Goal: Task Accomplishment & Management: Manage account settings

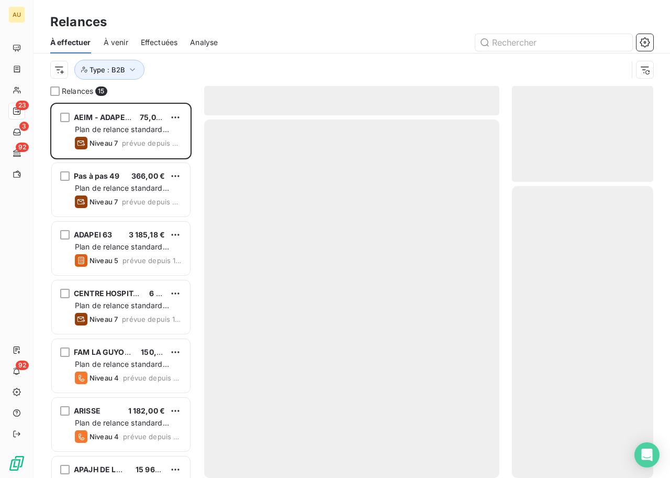
scroll to position [375, 141]
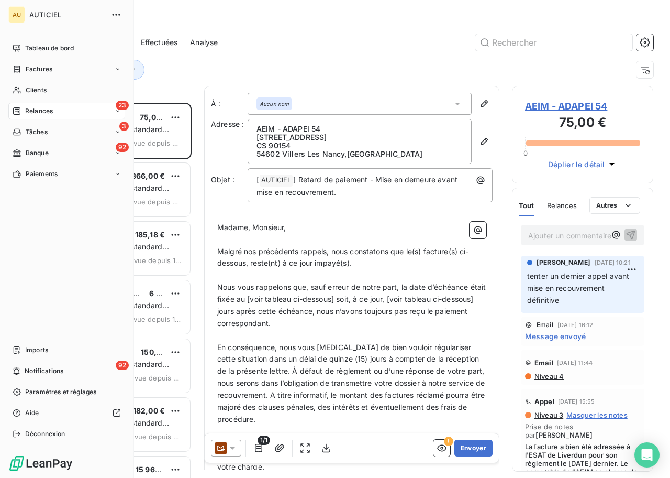
click at [26, 153] on span "Banque" at bounding box center [37, 152] width 23 height 9
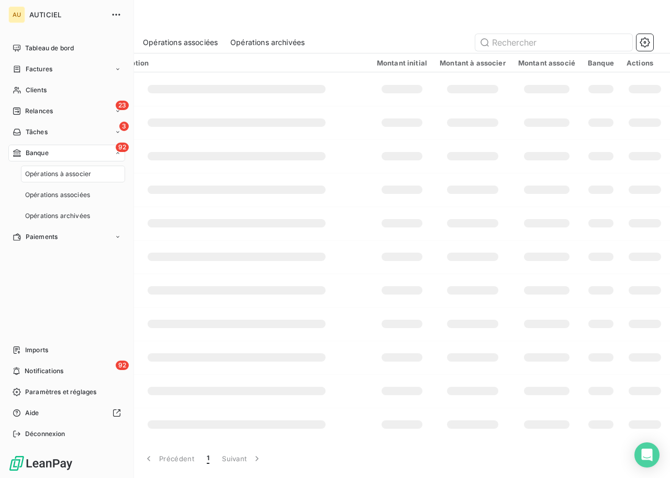
click at [60, 157] on div "92 Banque" at bounding box center [66, 153] width 117 height 17
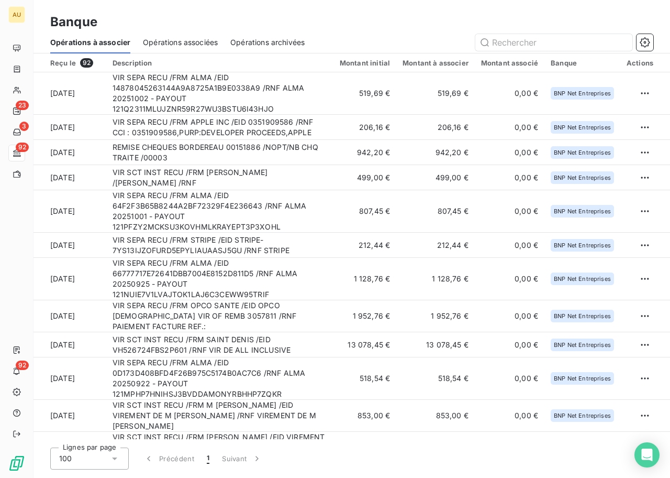
click at [175, 43] on span "Opérations associées" at bounding box center [180, 42] width 75 height 10
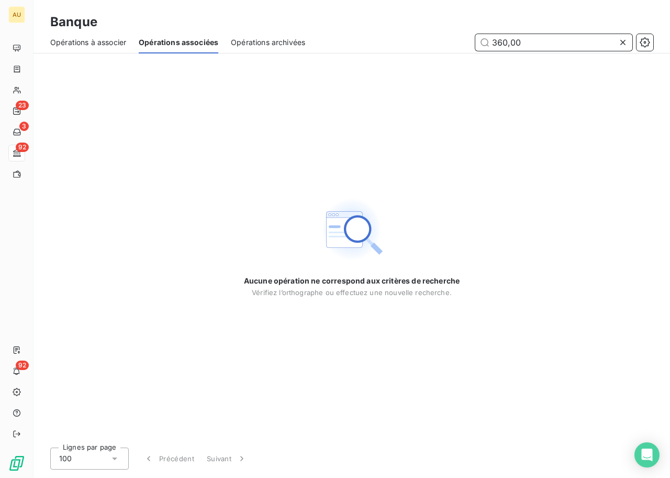
click at [110, 51] on div "Opérations à associer" at bounding box center [88, 42] width 76 height 22
type input "360,00"
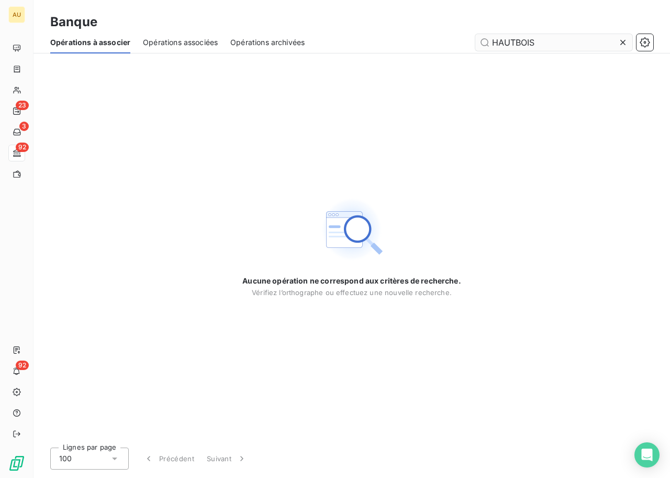
type input "HAUTBOIS"
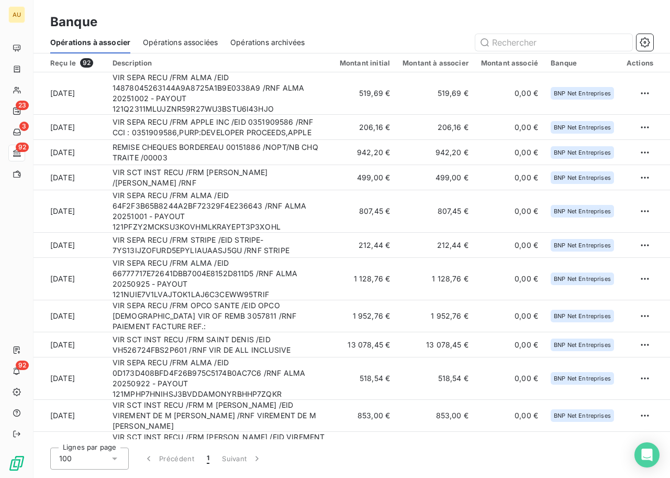
click at [278, 41] on span "Opérations archivées" at bounding box center [267, 42] width 74 height 10
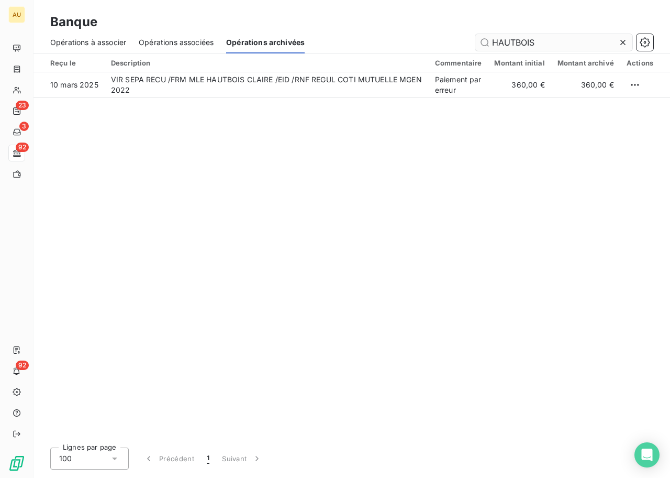
type input "HAUTBOIS"
click at [436, 146] on div "Reçu le Description Commentaire Montant initial Montant archivé Actions 10 mars…" at bounding box center [352, 245] width 637 height 385
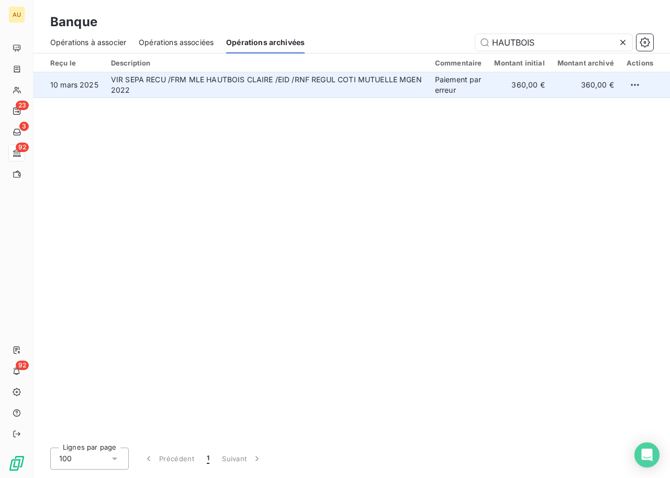
click at [450, 84] on td "Paiement par erreur" at bounding box center [459, 84] width 60 height 25
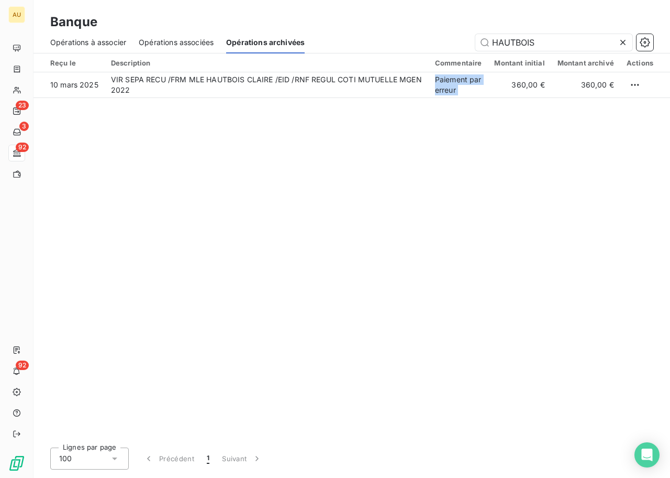
copy td "Paiement par erreur"
click at [197, 45] on span "Opérations associées" at bounding box center [176, 42] width 75 height 10
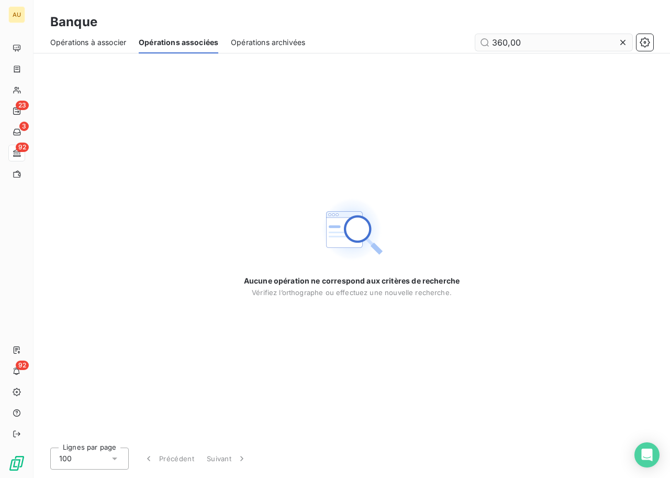
click at [528, 43] on input "360,00" at bounding box center [554, 42] width 157 height 17
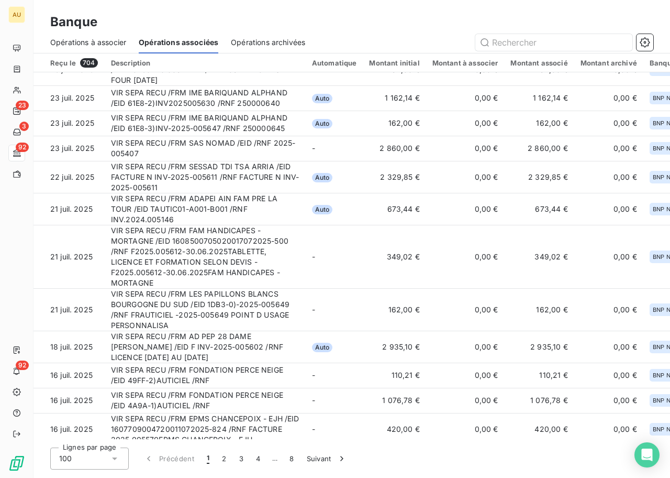
scroll to position [2715, 0]
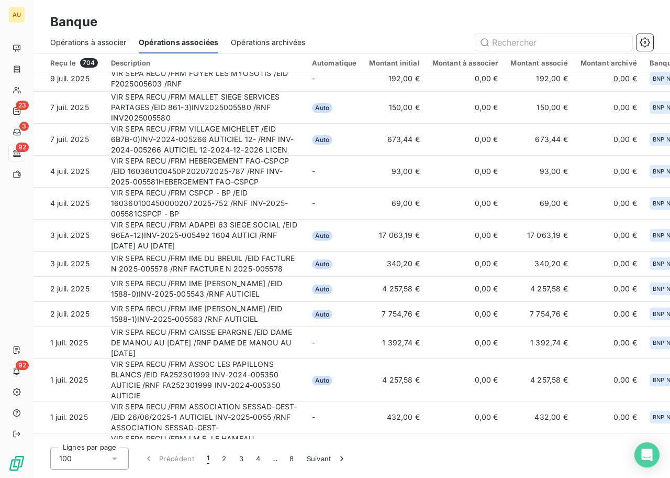
click at [74, 466] on div "100" at bounding box center [89, 458] width 79 height 22
click at [263, 458] on button "4" at bounding box center [258, 458] width 17 height 22
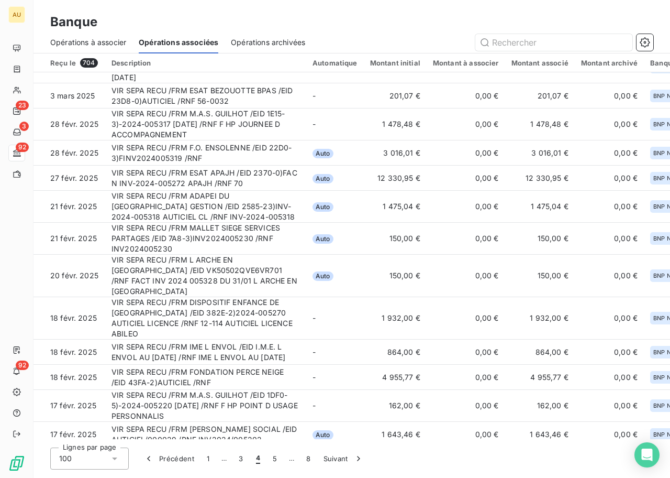
scroll to position [0, 0]
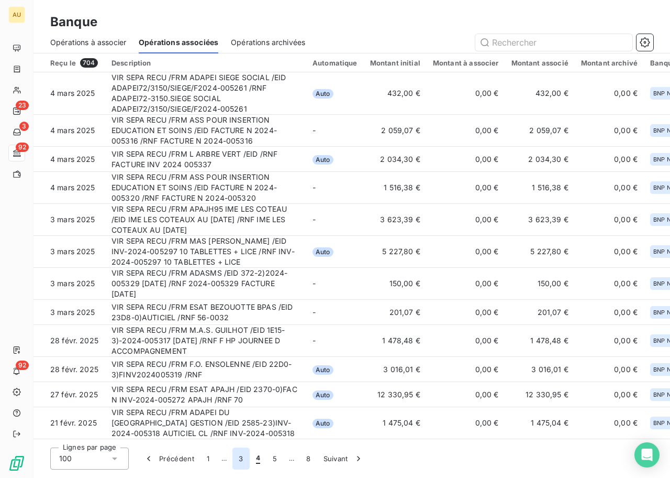
click at [239, 457] on button "3" at bounding box center [241, 458] width 17 height 22
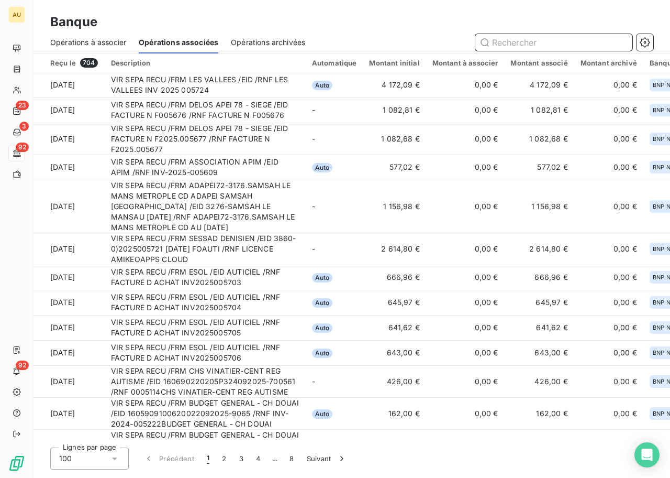
click at [102, 35] on div "Opérations à associer" at bounding box center [88, 42] width 76 height 22
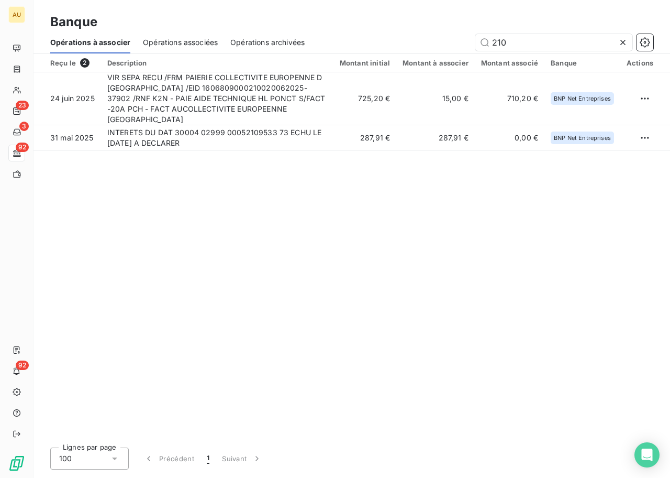
type input "210"
click at [412, 196] on div "Reçu le 2 Description Montant initial Montant à associer Montant associé Banque…" at bounding box center [352, 245] width 637 height 385
click at [96, 43] on span "Opérations à associer" at bounding box center [90, 42] width 80 height 10
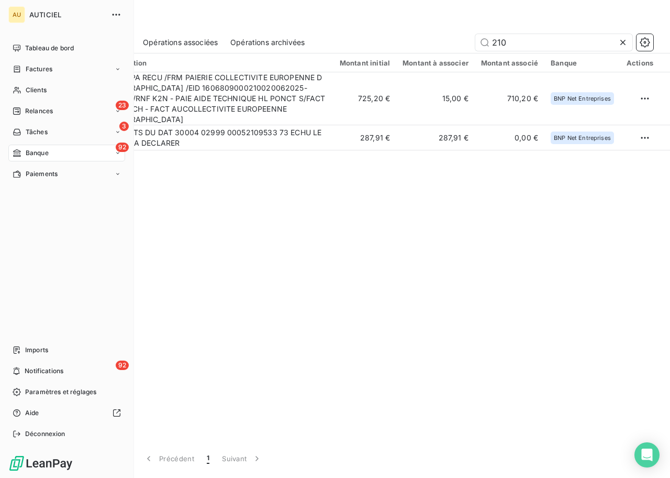
click at [59, 154] on div "92 Banque" at bounding box center [66, 153] width 117 height 17
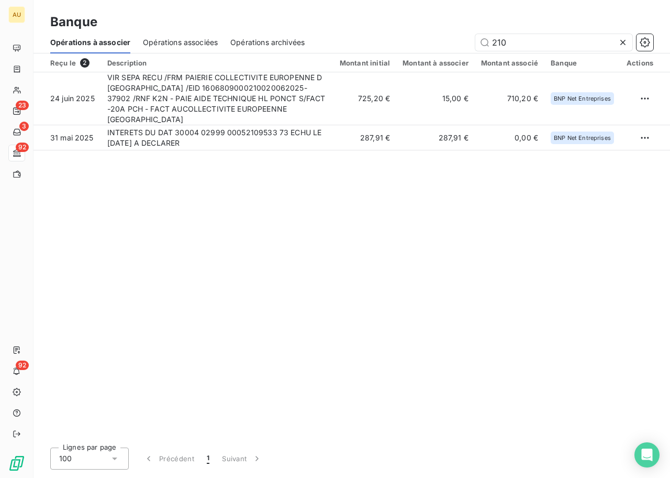
click at [348, 205] on div "Reçu le 2 Description Montant initial Montant à associer Montant associé Banque…" at bounding box center [352, 245] width 637 height 385
click at [514, 41] on input "210" at bounding box center [554, 42] width 157 height 17
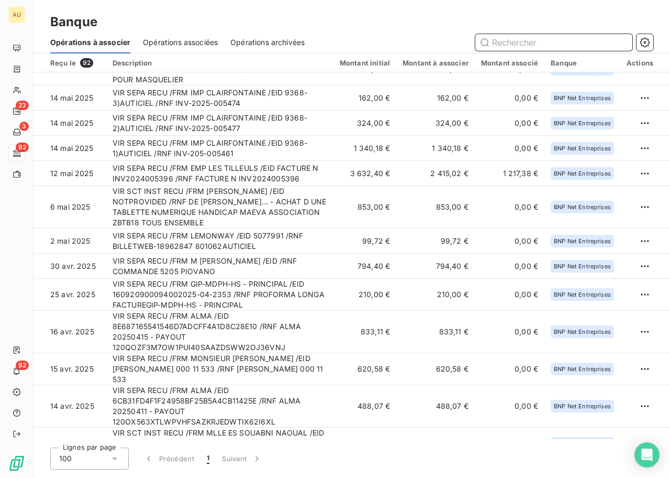
scroll to position [1970, 0]
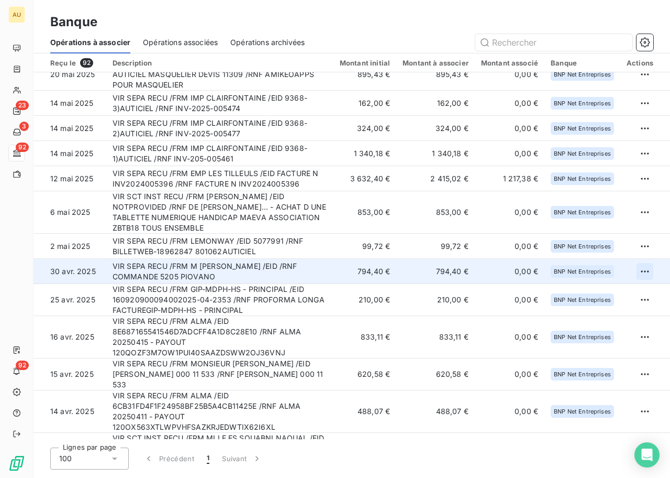
click at [639, 226] on html "AU 23 3 92 92 Banque Opérations à associer Opérations associées Opérations arch…" at bounding box center [335, 239] width 670 height 478
click at [592, 252] on div "Archiver l’opération" at bounding box center [604, 253] width 81 height 17
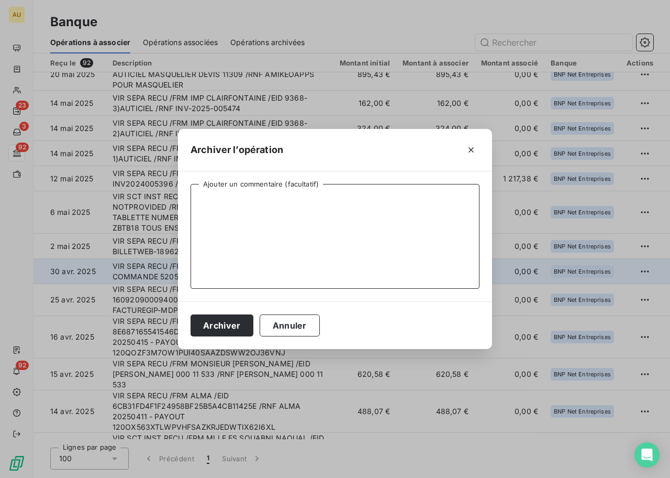
click at [259, 255] on textarea "Ajouter un commentaire (facultatif)" at bounding box center [335, 236] width 289 height 105
type textarea "Paiement BtoC complet"
click at [191, 314] on button "Archiver" at bounding box center [222, 325] width 63 height 22
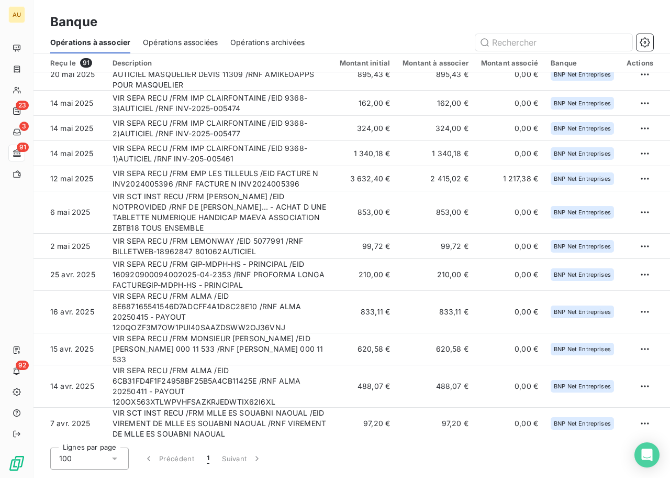
click at [185, 47] on span "Opérations associées" at bounding box center [180, 42] width 75 height 10
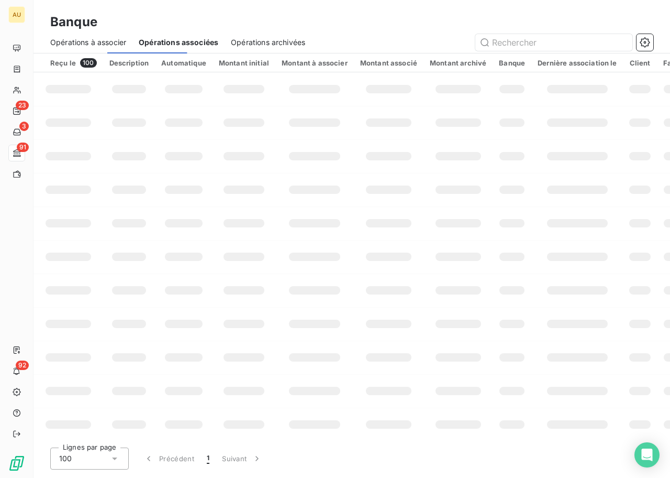
click at [281, 39] on span "Opérations archivées" at bounding box center [268, 42] width 74 height 10
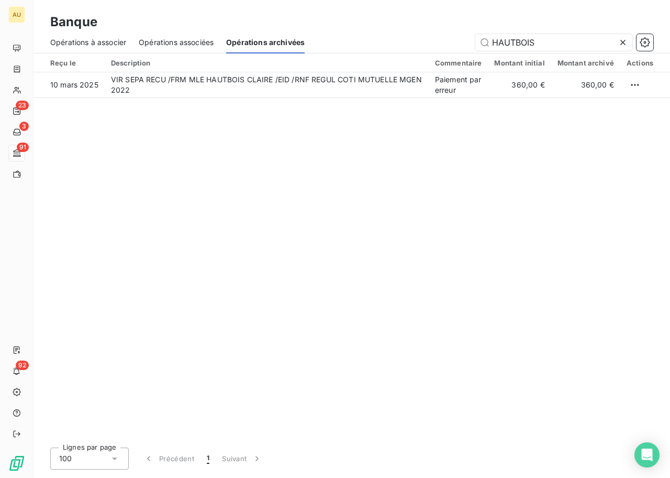
click at [509, 45] on input "HAUTBOIS" at bounding box center [554, 42] width 157 height 17
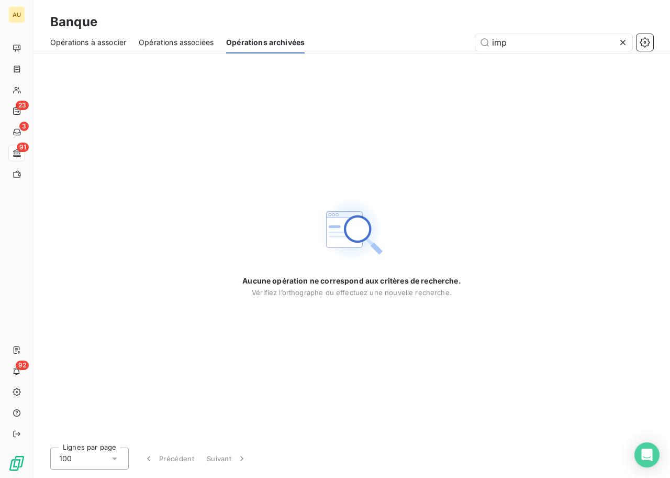
type input "imp"
type input "clairefontaine"
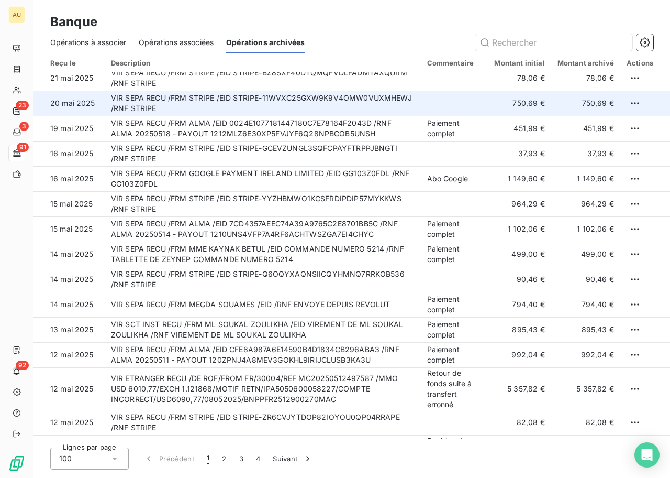
scroll to position [2212, 0]
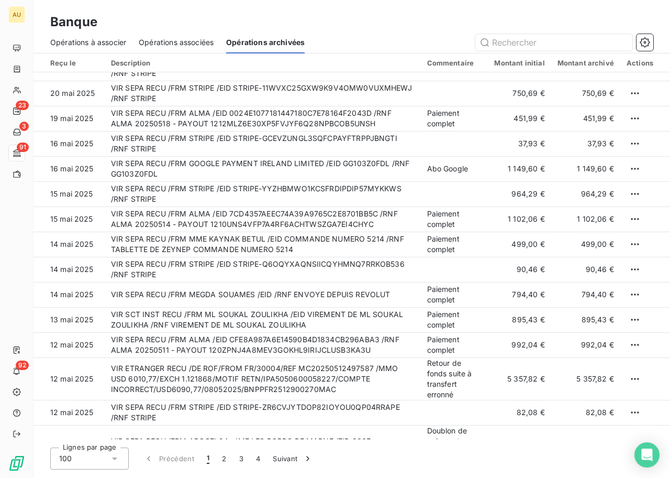
click at [84, 31] on div "Opérations à associer" at bounding box center [88, 42] width 76 height 22
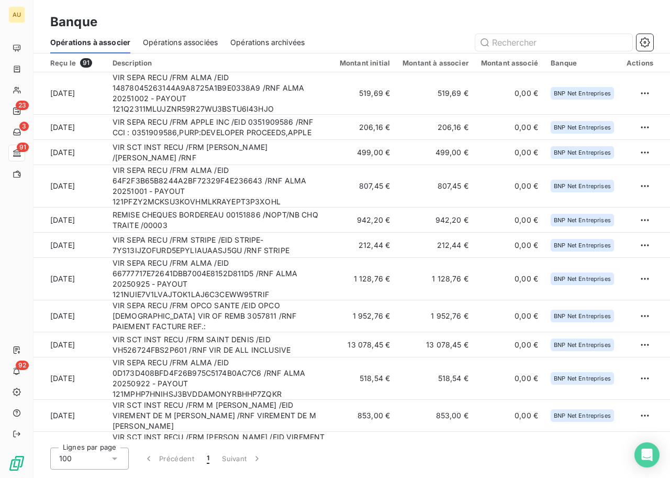
click at [96, 47] on span "Opérations à associer" at bounding box center [90, 42] width 80 height 10
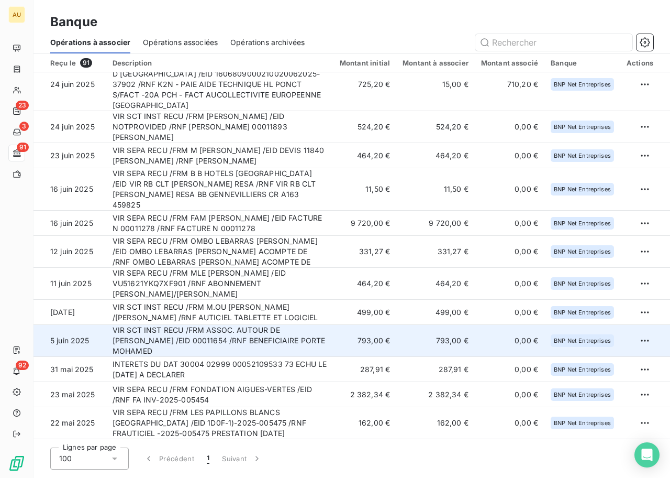
scroll to position [1568, 0]
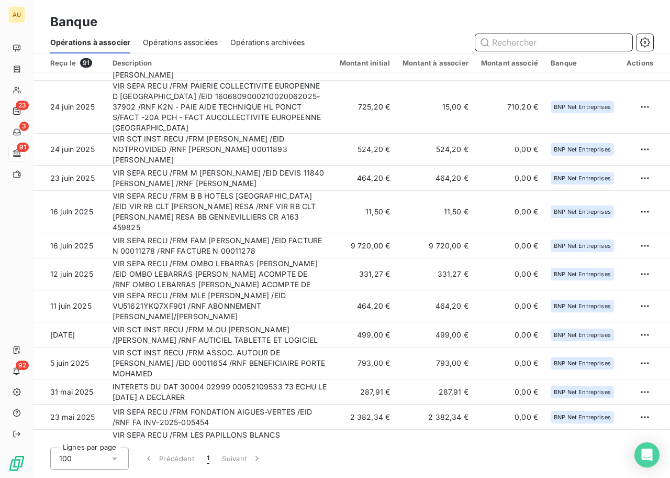
click at [533, 43] on input "text" at bounding box center [554, 42] width 157 height 17
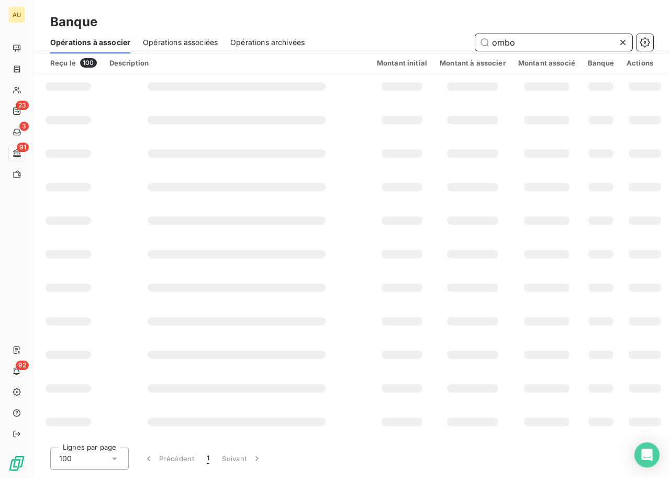
scroll to position [0, 0]
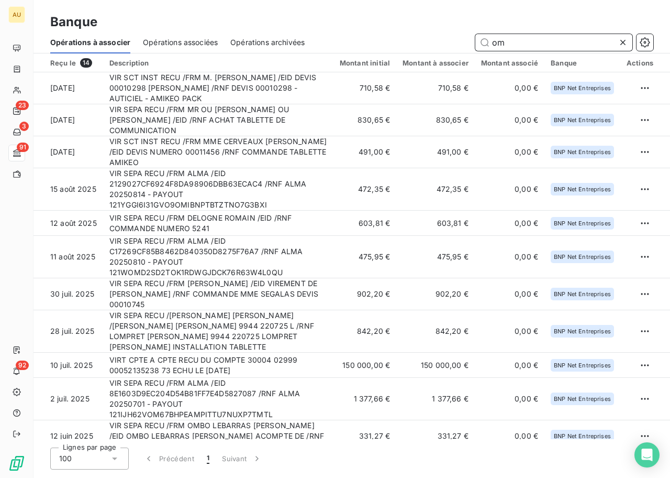
type input "o"
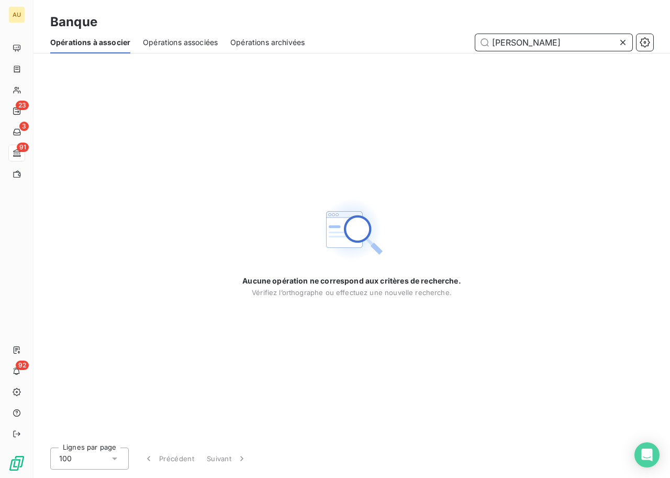
type input "[PERSON_NAME]"
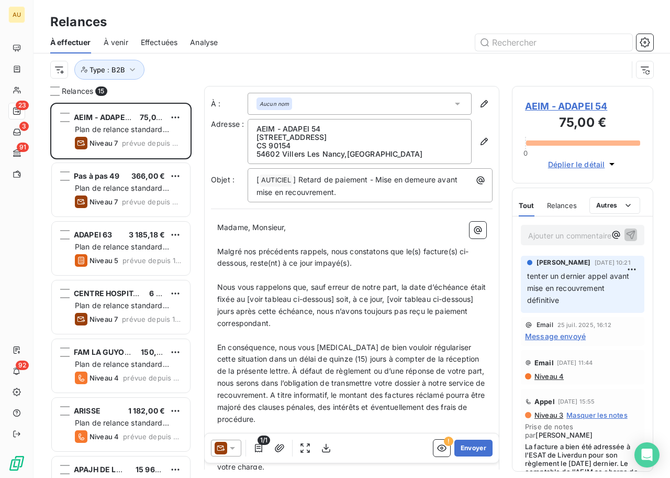
scroll to position [375, 141]
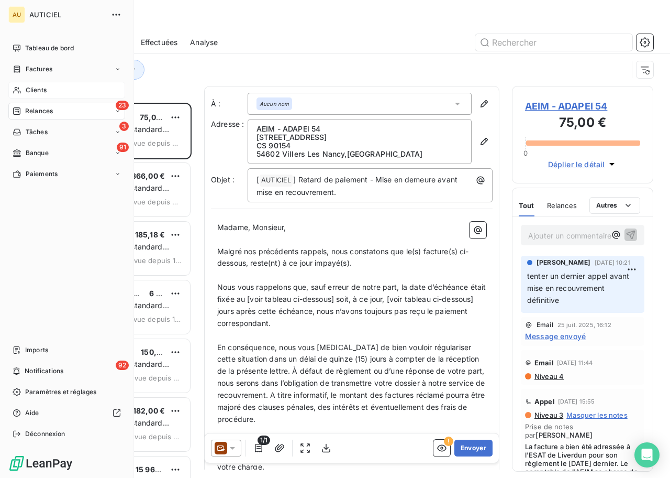
click at [42, 90] on span "Clients" at bounding box center [36, 89] width 21 height 9
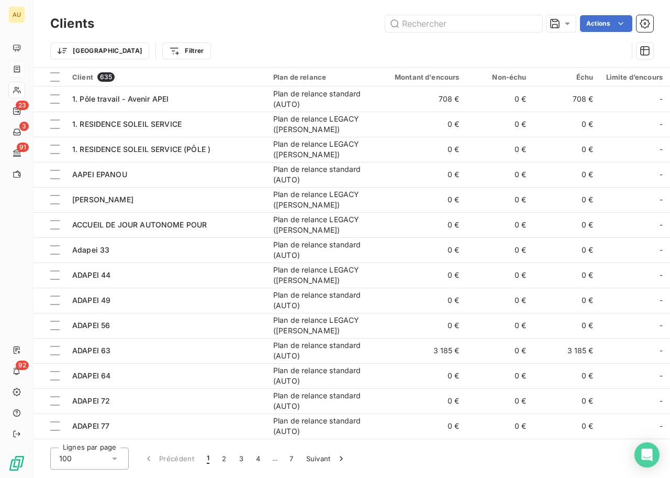
click at [25, 71] on div at bounding box center [16, 69] width 16 height 17
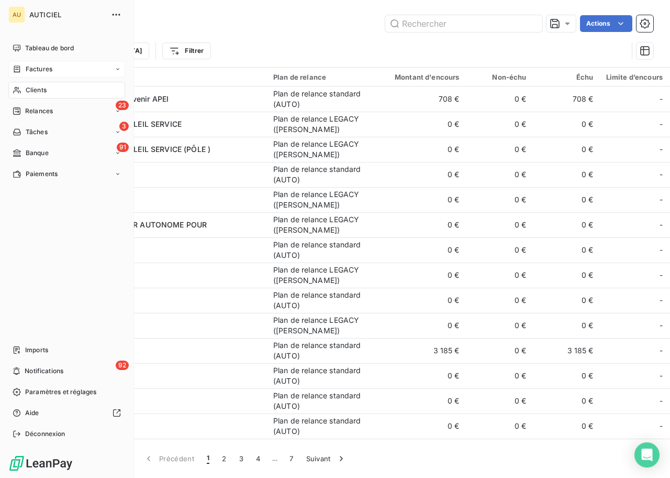
click at [41, 66] on span "Factures" at bounding box center [39, 68] width 27 height 9
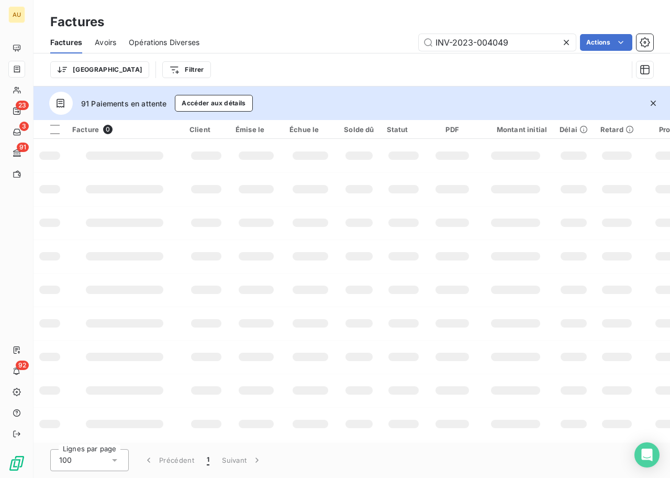
click at [411, 25] on div "Factures" at bounding box center [352, 22] width 637 height 19
click at [461, 39] on input "INV-2023-004049" at bounding box center [497, 42] width 157 height 17
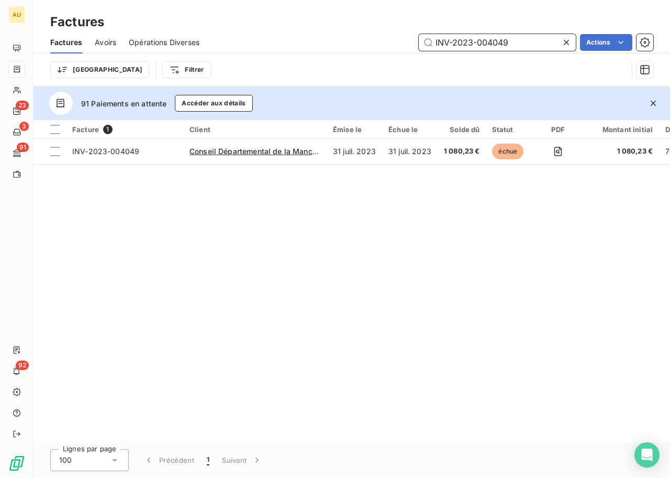
click at [461, 39] on input "INV-2023-004049" at bounding box center [497, 42] width 157 height 17
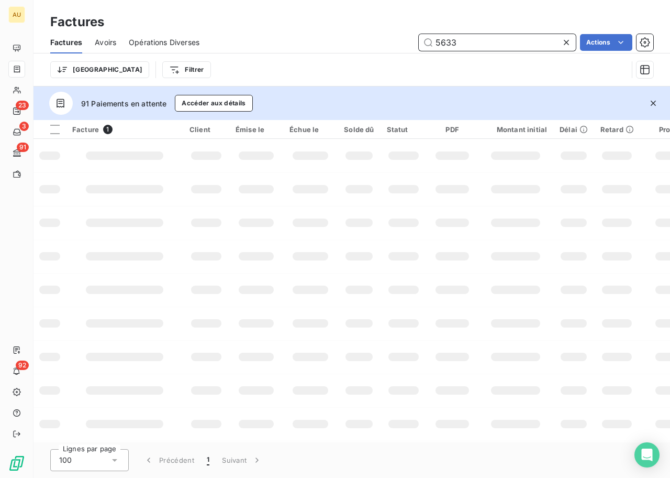
type input "5633"
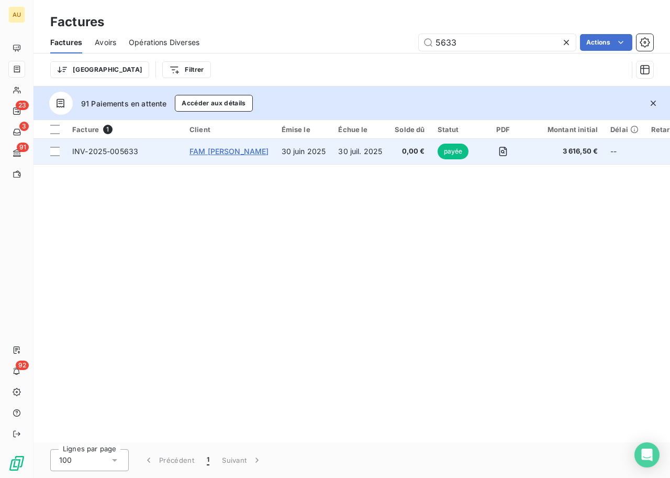
click at [224, 153] on span "FAM [PERSON_NAME]" at bounding box center [230, 151] width 80 height 9
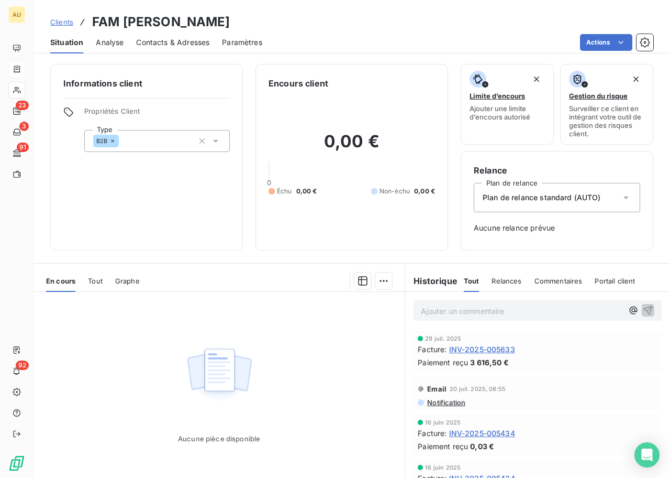
click at [494, 347] on span "INV-2025-005633" at bounding box center [482, 349] width 66 height 11
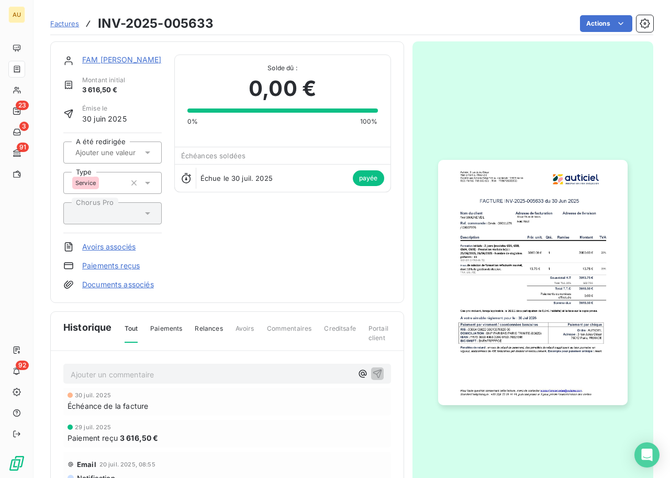
scroll to position [94, 0]
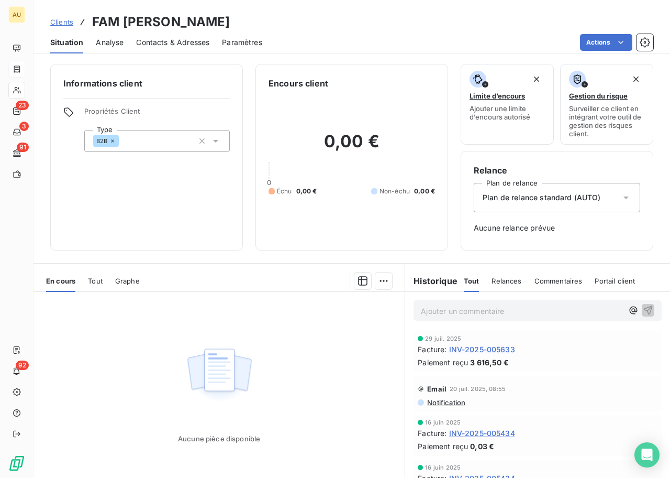
click at [473, 348] on span "INV-2025-005633" at bounding box center [482, 349] width 66 height 11
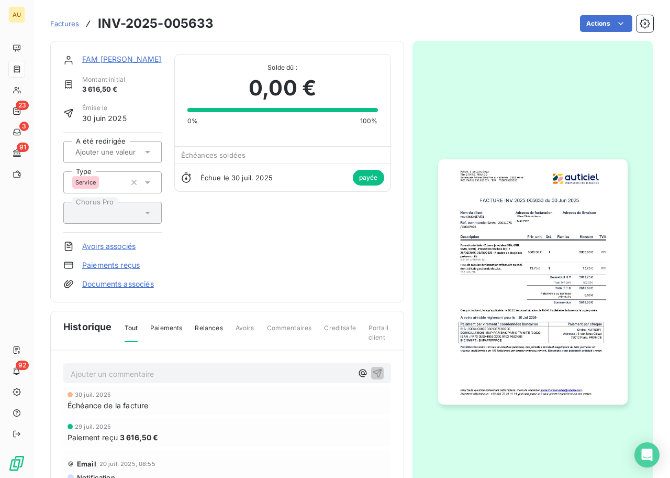
click at [104, 57] on link "FAM [PERSON_NAME]" at bounding box center [122, 58] width 80 height 9
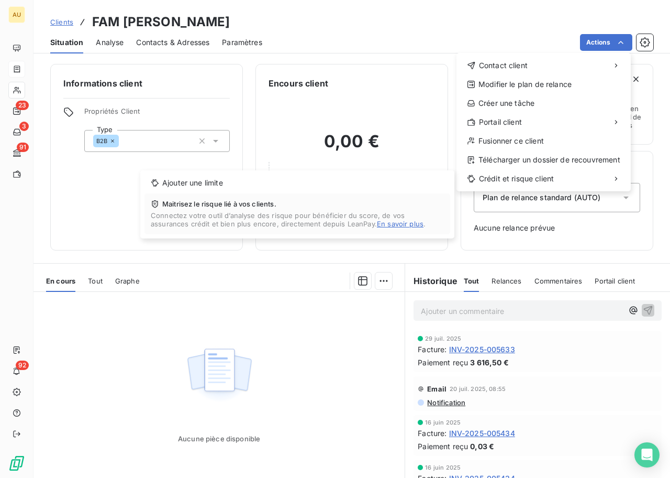
click at [251, 308] on html "AU 23 3 91 92 Clients FAM SIMONE VEIL Situation Analyse Contacts & Adresses Par…" at bounding box center [335, 239] width 670 height 478
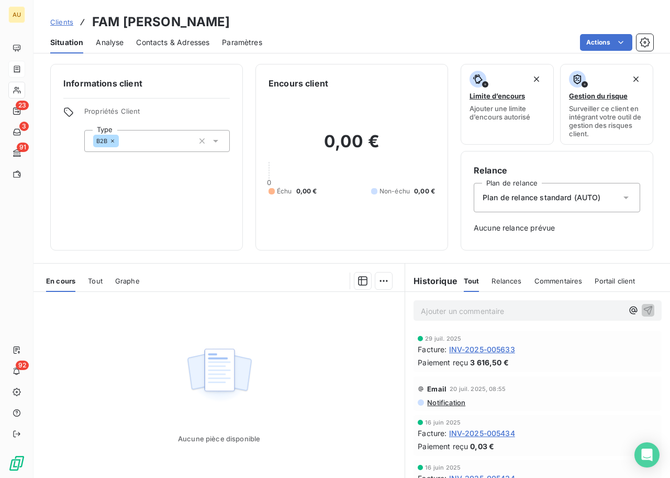
scroll to position [47, 0]
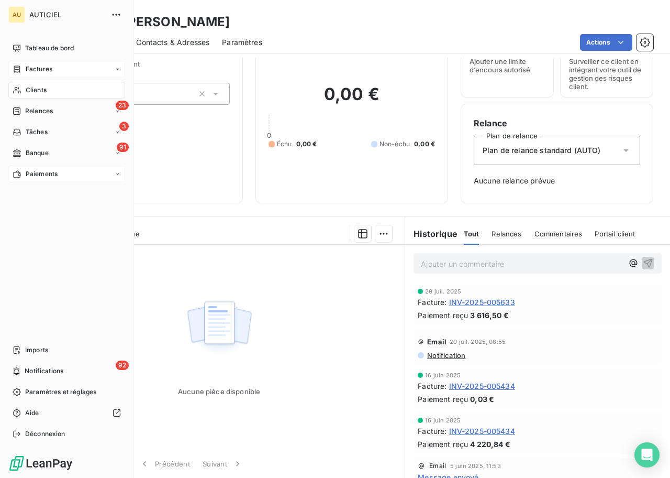
click at [31, 173] on span "Paiements" at bounding box center [42, 173] width 32 height 9
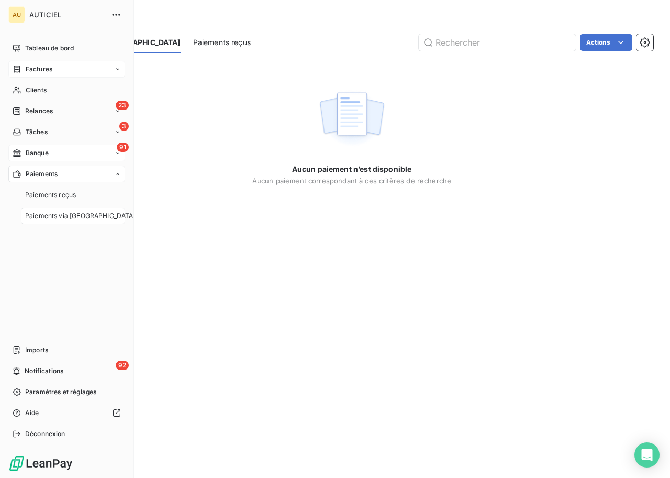
click at [72, 156] on div "91 Banque" at bounding box center [66, 153] width 117 height 17
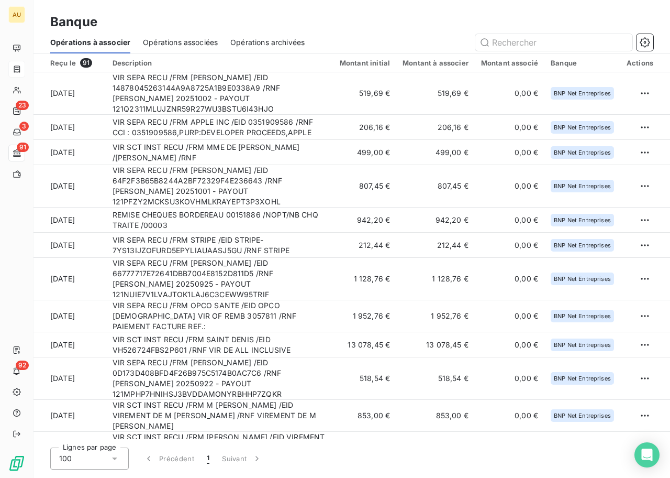
click at [190, 40] on span "Opérations associées" at bounding box center [180, 42] width 75 height 10
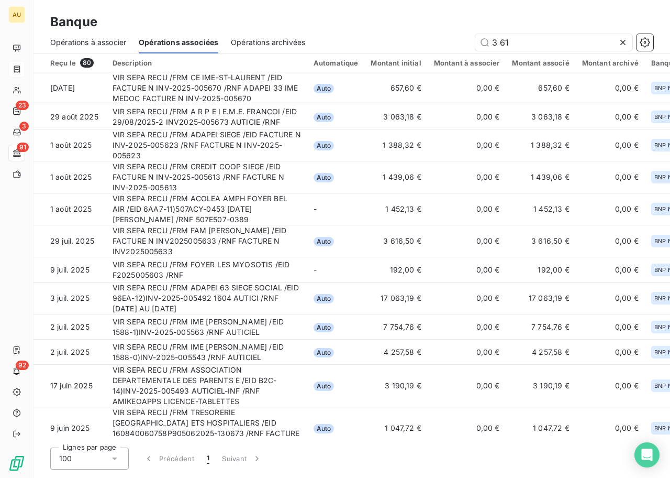
type input "3 616"
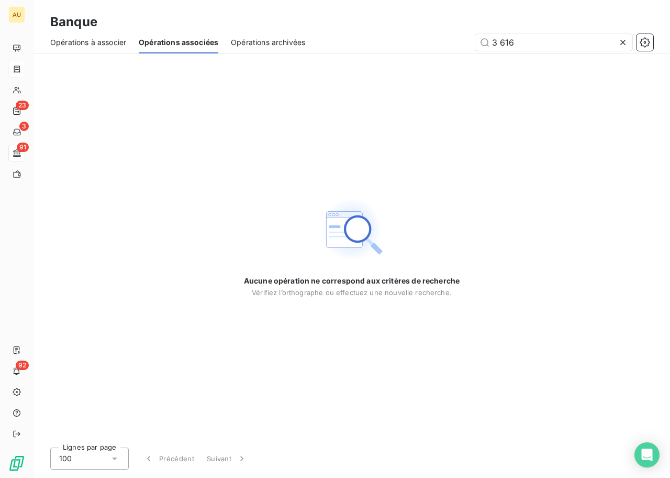
click at [237, 39] on span "Opérations archivées" at bounding box center [268, 42] width 74 height 10
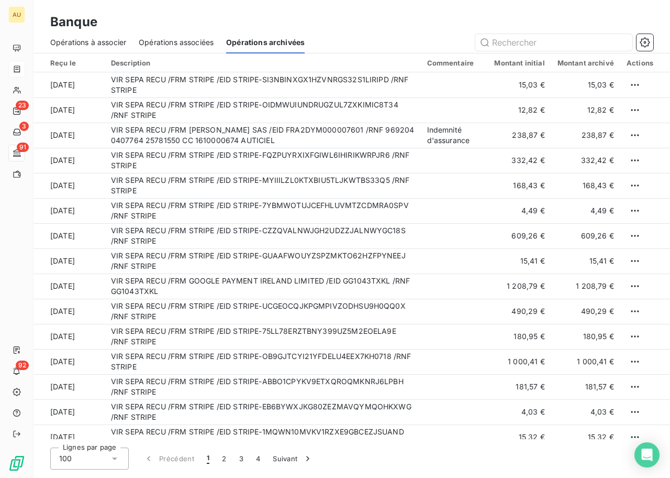
click at [85, 53] on th "Reçu le" at bounding box center [69, 62] width 71 height 19
click at [84, 41] on span "Opérations à associer" at bounding box center [88, 42] width 76 height 10
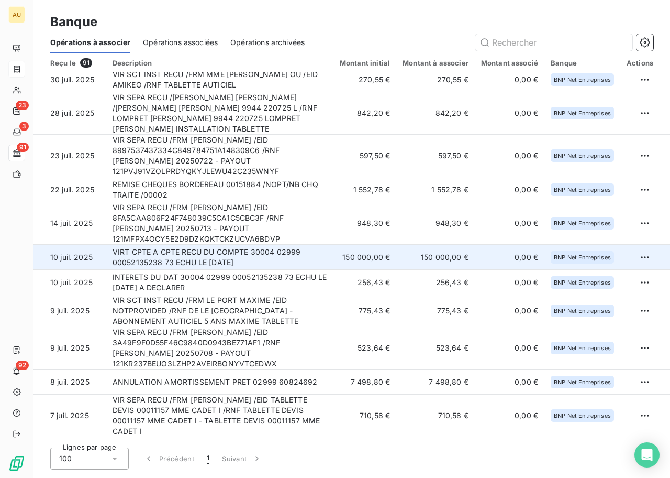
scroll to position [1117, 0]
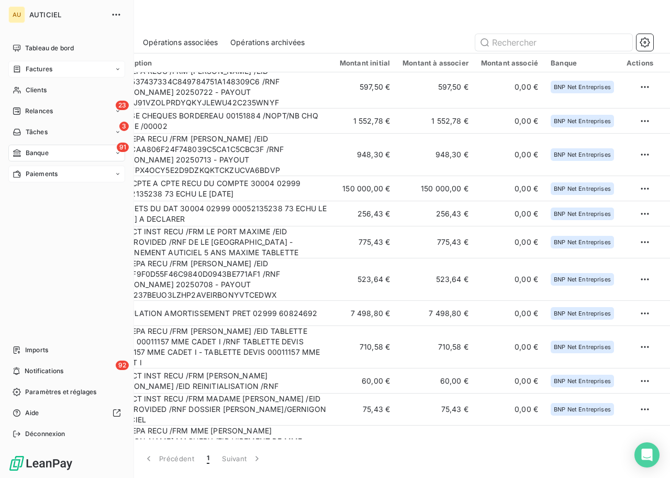
click at [38, 174] on span "Paiements" at bounding box center [42, 173] width 32 height 9
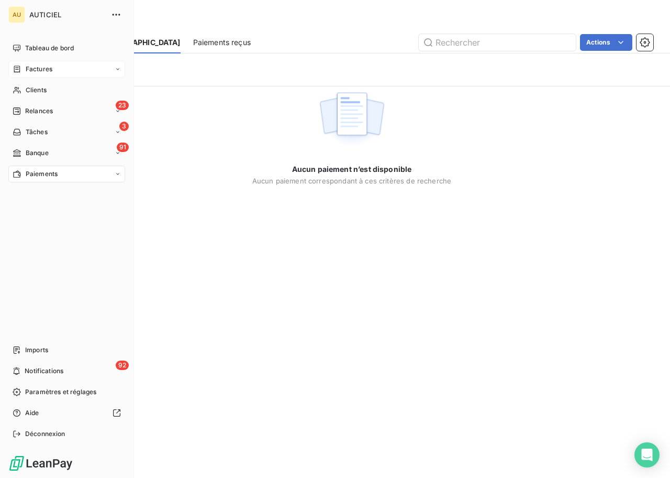
click at [68, 177] on div "Paiements" at bounding box center [66, 173] width 117 height 17
click at [70, 198] on span "Paiements reçus" at bounding box center [50, 194] width 51 height 9
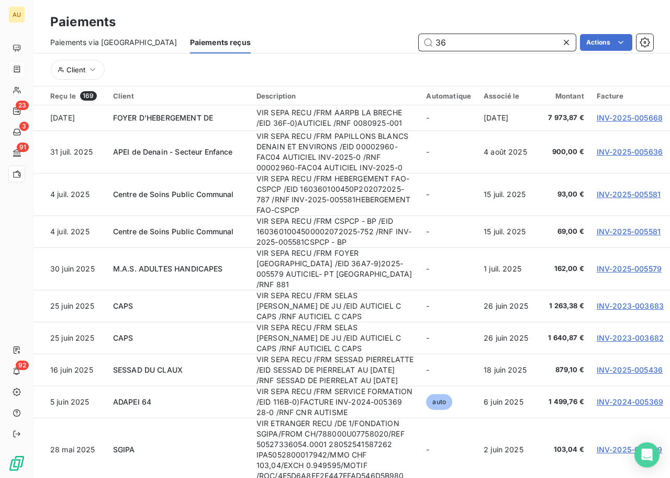
click at [488, 46] on input "36" at bounding box center [497, 42] width 157 height 17
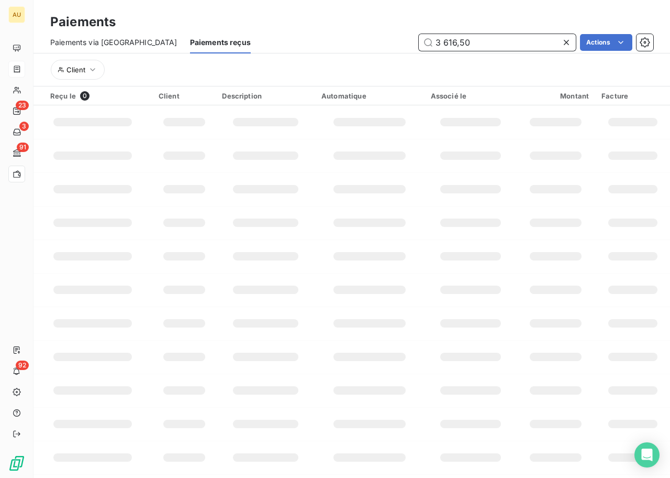
type input "3 616,50"
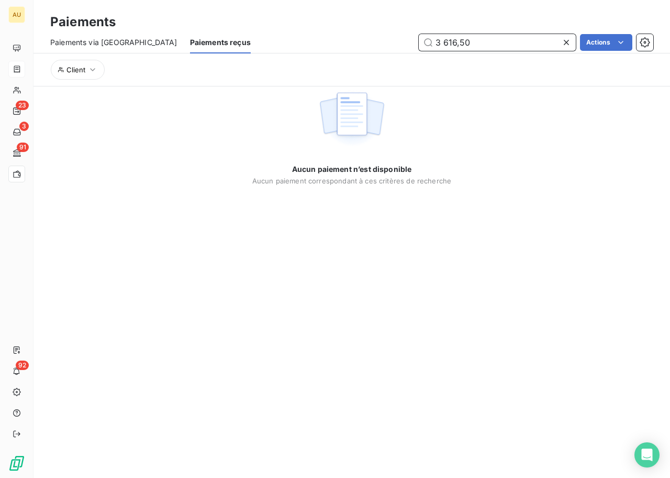
click at [491, 42] on input "3 616,50" at bounding box center [497, 42] width 157 height 17
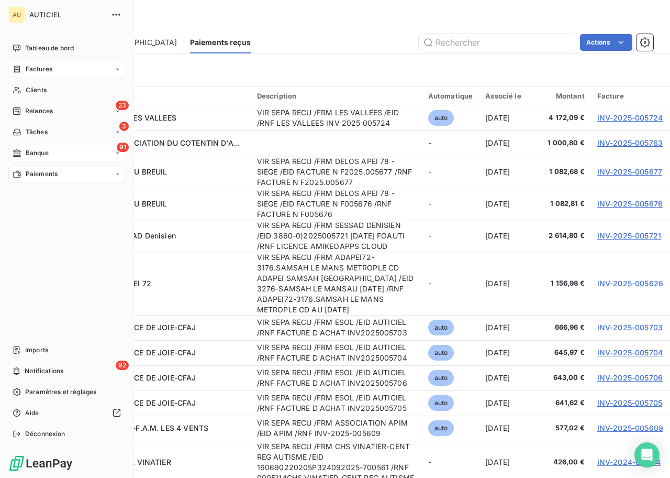
click at [58, 148] on div "91 Banque" at bounding box center [66, 153] width 117 height 17
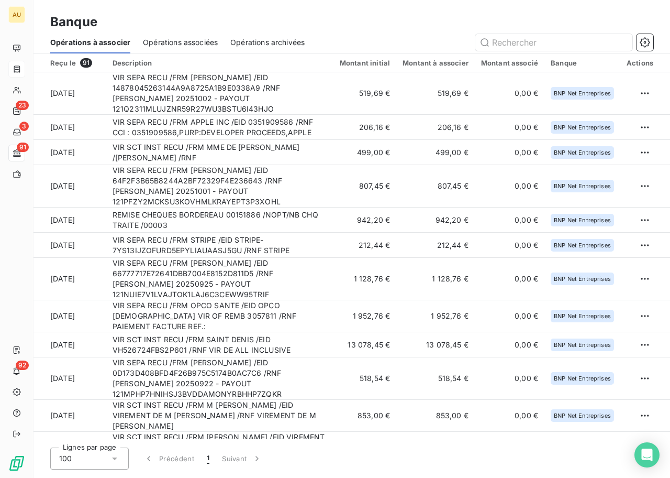
click at [358, 27] on div "Banque" at bounding box center [352, 22] width 637 height 19
click at [200, 41] on span "Opérations associées" at bounding box center [180, 42] width 75 height 10
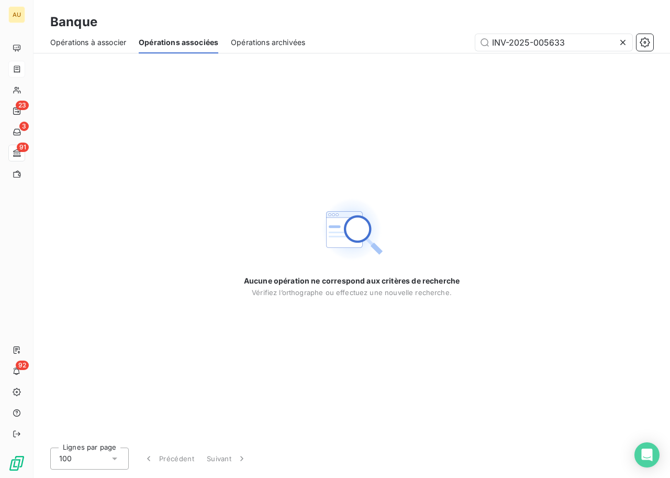
type input "INV-2025-005633"
click at [268, 49] on div "Opérations archivées" at bounding box center [268, 42] width 74 height 22
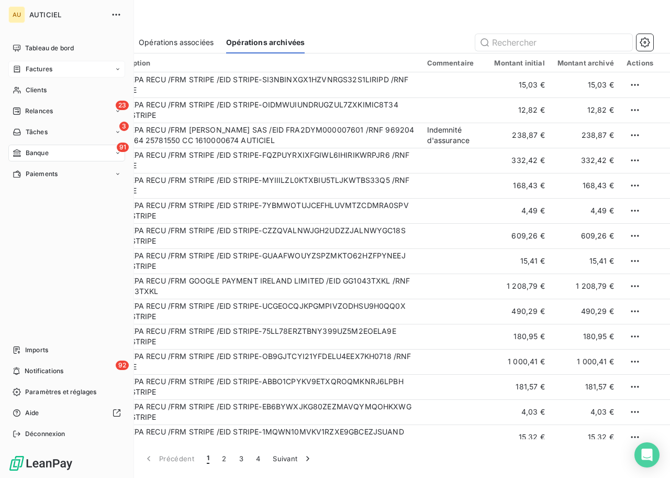
click at [24, 173] on div "Paiements" at bounding box center [35, 173] width 45 height 9
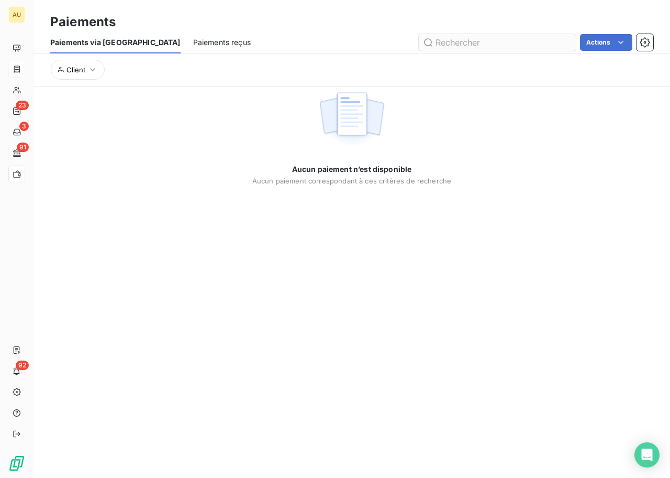
click at [429, 48] on input "text" at bounding box center [497, 42] width 157 height 17
click at [438, 43] on input "text" at bounding box center [497, 42] width 157 height 17
type input "INV-2025-005633"
click at [193, 43] on span "Paiements reçus" at bounding box center [222, 42] width 58 height 10
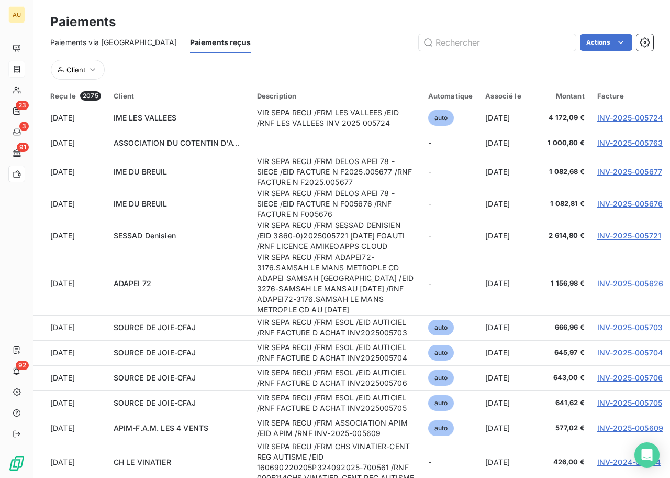
click at [198, 44] on span "Paiements reçus" at bounding box center [220, 42] width 61 height 10
click at [460, 41] on input "text" at bounding box center [497, 42] width 157 height 17
paste input "INV-2025-005633"
type input "INV-2025-005633"
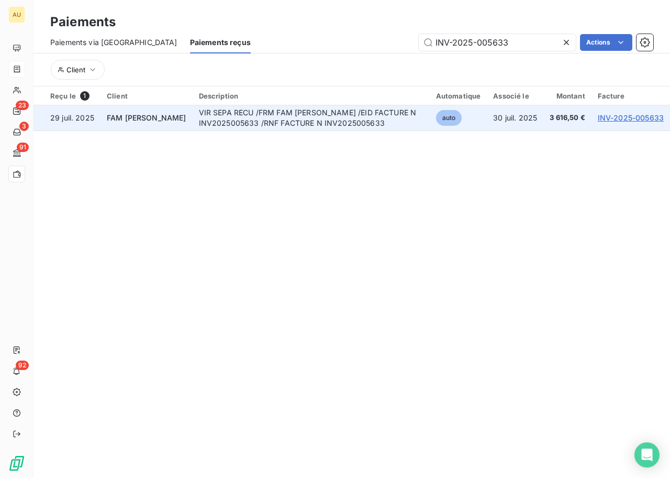
click at [495, 120] on td "30 juil. 2025" at bounding box center [515, 117] width 57 height 25
click at [526, 114] on td "30 juil. 2025" at bounding box center [515, 117] width 57 height 25
click at [628, 117] on link "INV-2025-005633" at bounding box center [631, 117] width 66 height 9
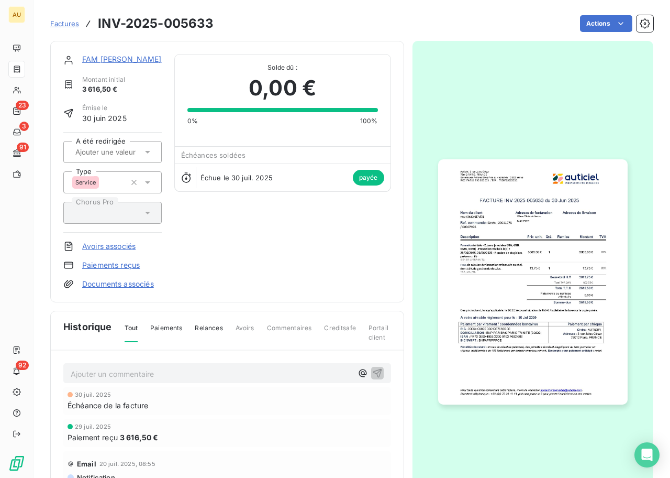
click at [103, 268] on link "Paiements reçus" at bounding box center [111, 265] width 58 height 10
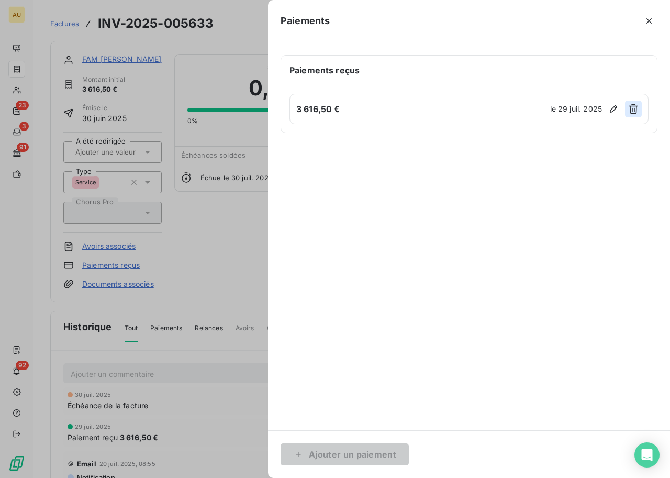
click at [637, 107] on icon "button" at bounding box center [633, 109] width 9 height 10
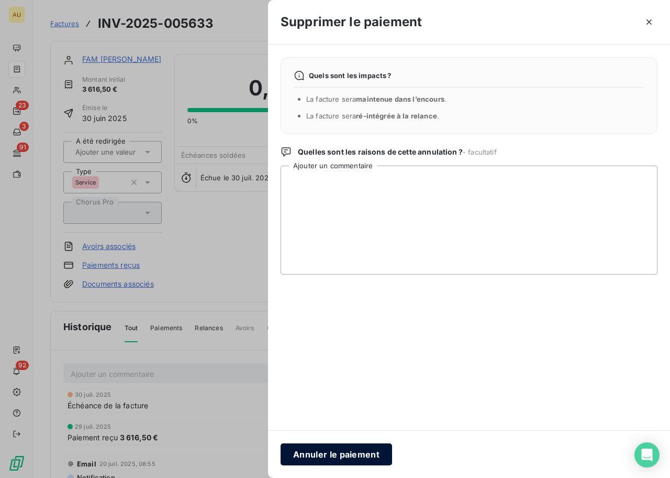
click at [352, 451] on button "Annuler le paiement" at bounding box center [337, 454] width 112 height 22
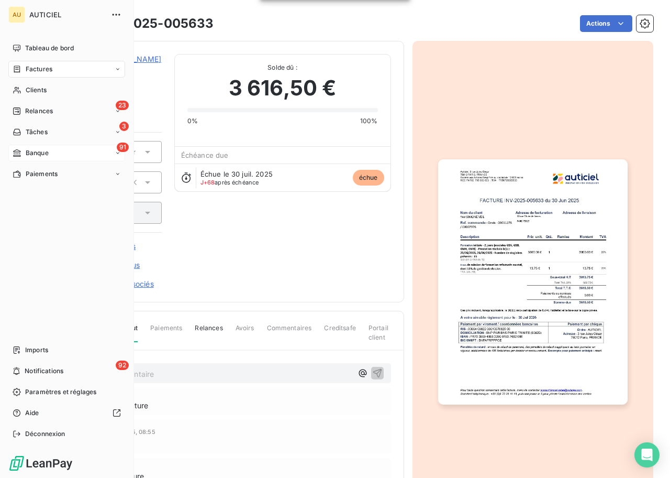
click at [50, 150] on div "91 Banque" at bounding box center [66, 153] width 117 height 17
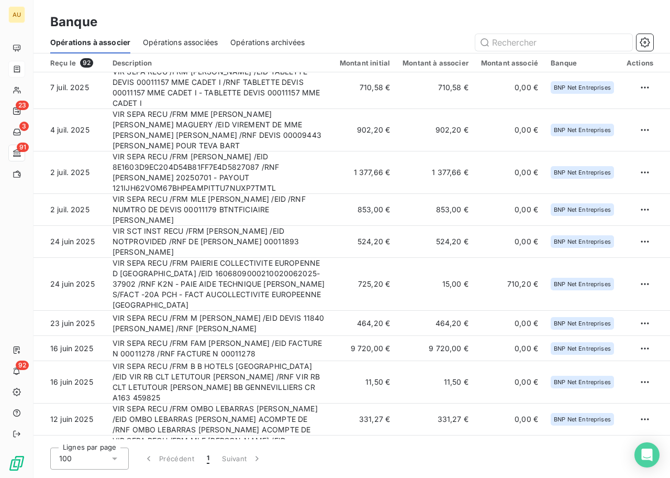
scroll to position [1458, 0]
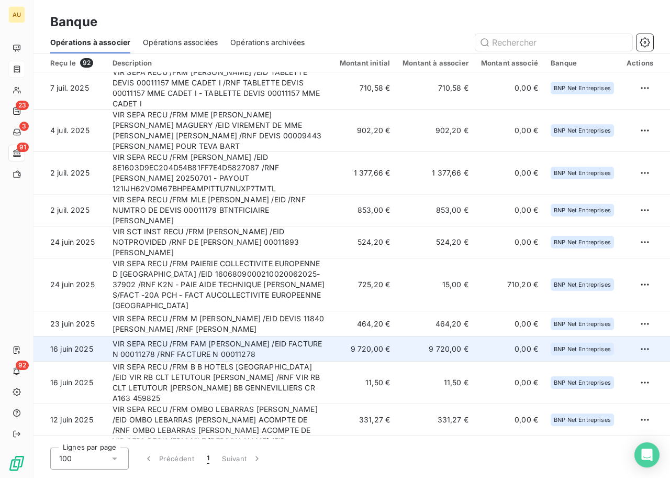
click at [325, 336] on td "VIR SEPA RECU /FRM FAM [PERSON_NAME] /EID FACTURE N 00011278 /RNF FACTURE N 000…" at bounding box center [219, 348] width 227 height 25
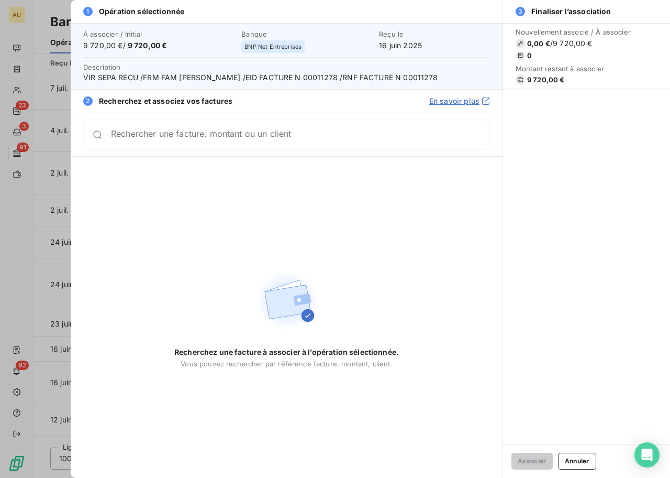
click at [327, 140] on input "Rechercher une facture, montant ou un client" at bounding box center [300, 134] width 379 height 10
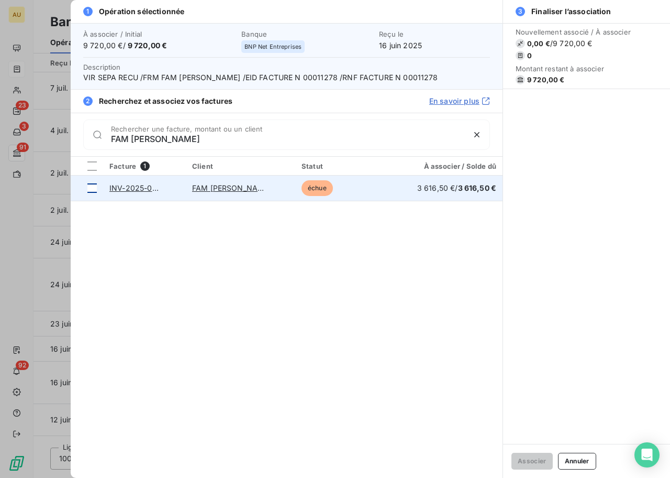
type input "FAM SIMONE"
click at [90, 190] on div at bounding box center [91, 187] width 9 height 9
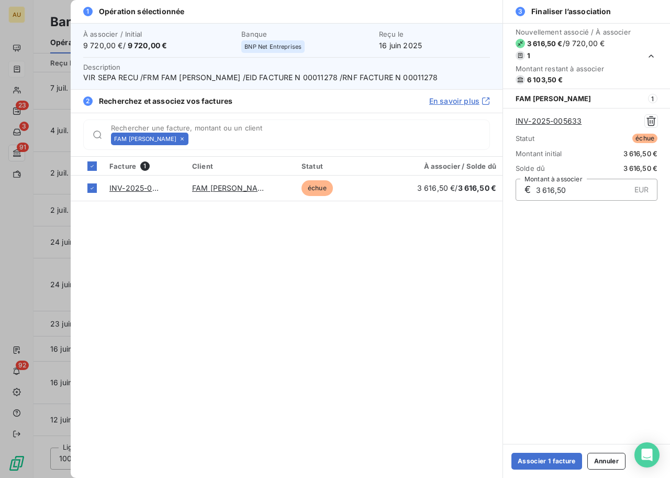
drag, startPoint x: 569, startPoint y: 190, endPoint x: 548, endPoint y: 189, distance: 21.5
click at [548, 189] on input "3 616,50" at bounding box center [582, 189] width 95 height 21
type input "3 600,00"
click at [543, 463] on button "Associer 1 facture" at bounding box center [547, 460] width 71 height 17
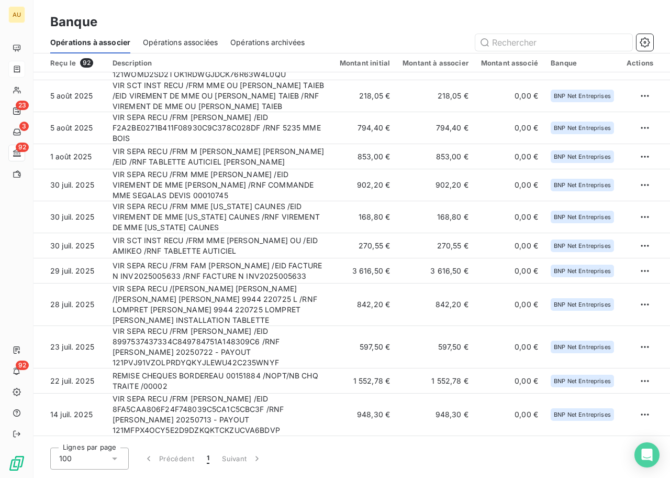
scroll to position [830, 0]
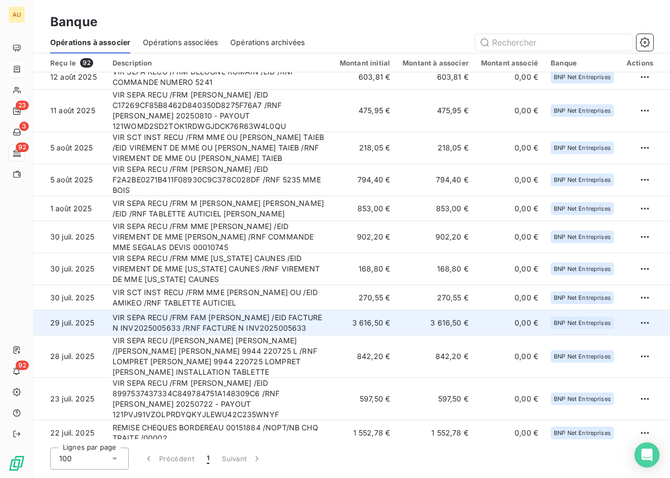
click at [483, 310] on td "0,00 €" at bounding box center [510, 322] width 70 height 25
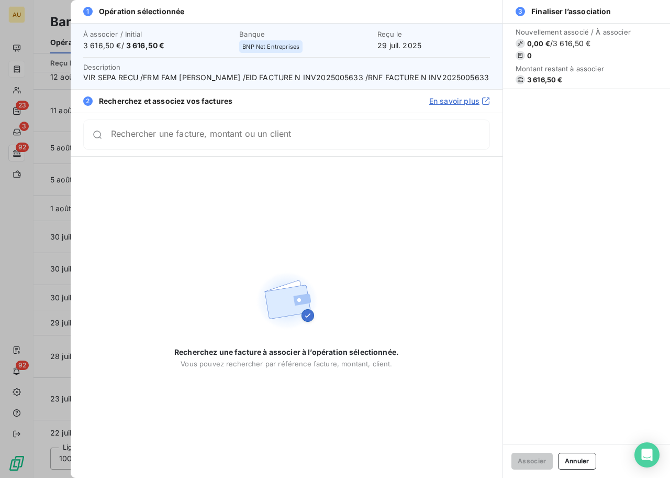
click at [265, 138] on input "Rechercher une facture, montant ou un client" at bounding box center [300, 134] width 379 height 10
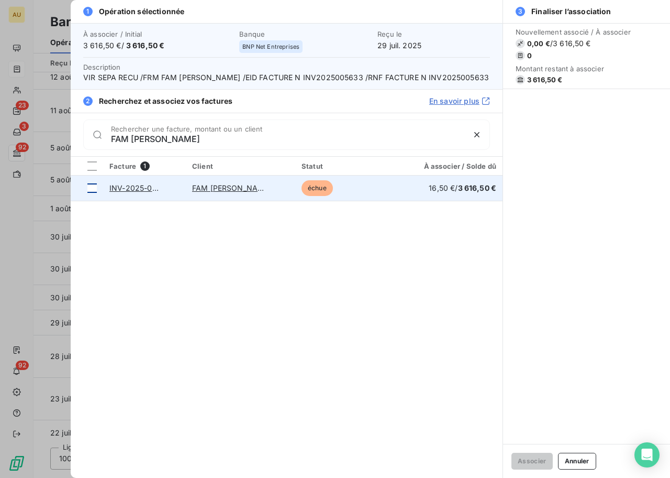
type input "FAM SIMONE"
click at [95, 188] on div at bounding box center [91, 187] width 9 height 9
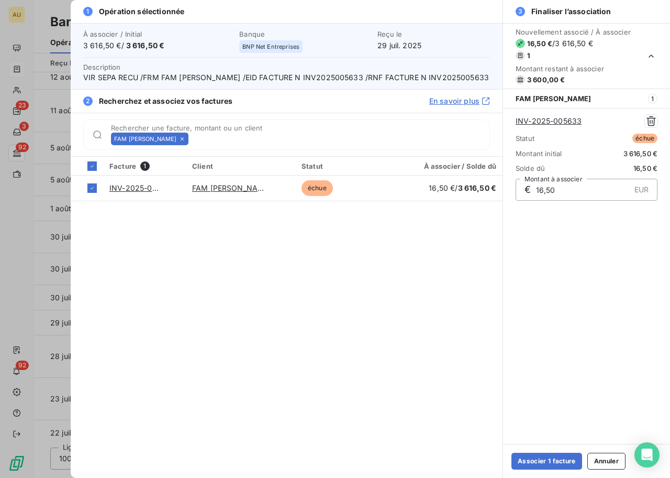
click at [184, 241] on div "Facture 1 Client Statut À associer / Solde dû INV-2025-005633 FAM SIMONE VEIL é…" at bounding box center [287, 317] width 432 height 321
click at [541, 466] on button "Associer 1 facture" at bounding box center [547, 460] width 71 height 17
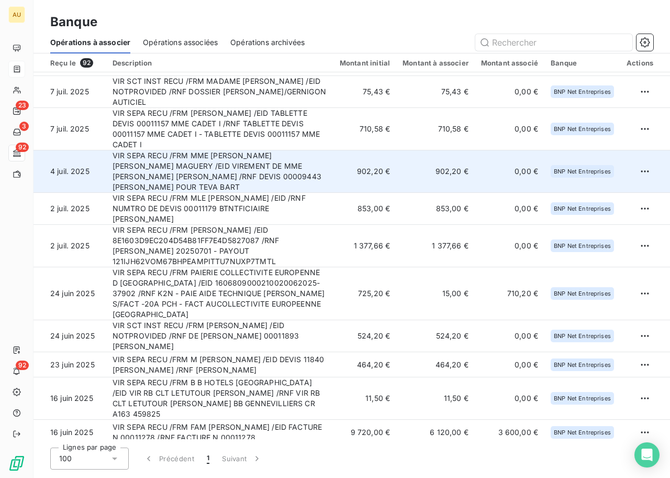
scroll to position [1516, 0]
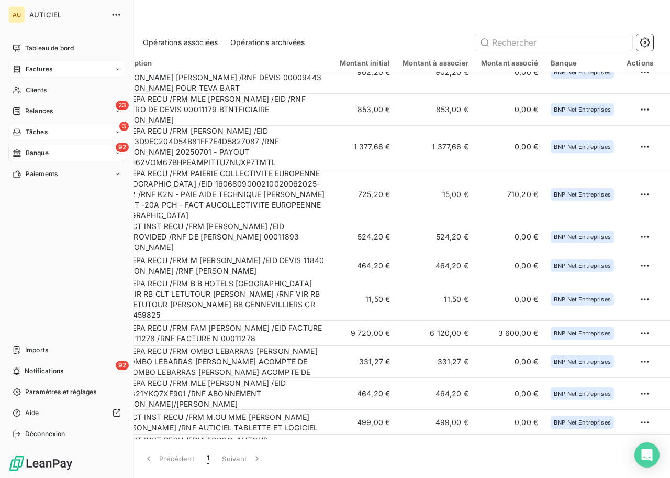
click at [21, 131] on div "Tâches" at bounding box center [30, 131] width 35 height 9
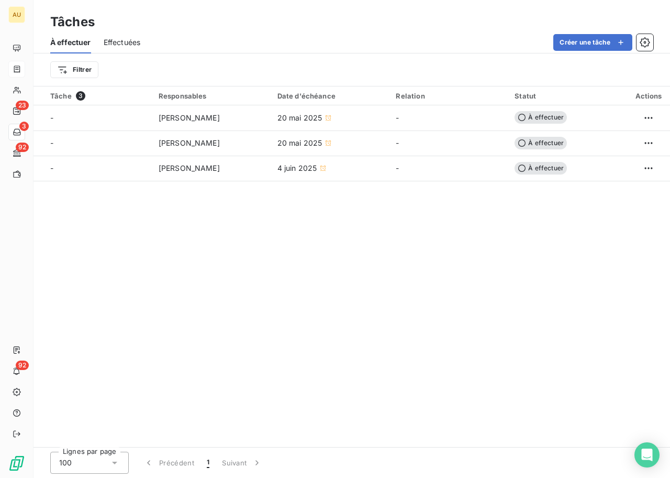
click at [333, 235] on div "Tâche 3 Responsables Date d'échéance Relation Statut Actions - Cheikh SANGARE 2…" at bounding box center [352, 266] width 637 height 360
click at [580, 39] on button "Créer une tâche" at bounding box center [593, 42] width 79 height 17
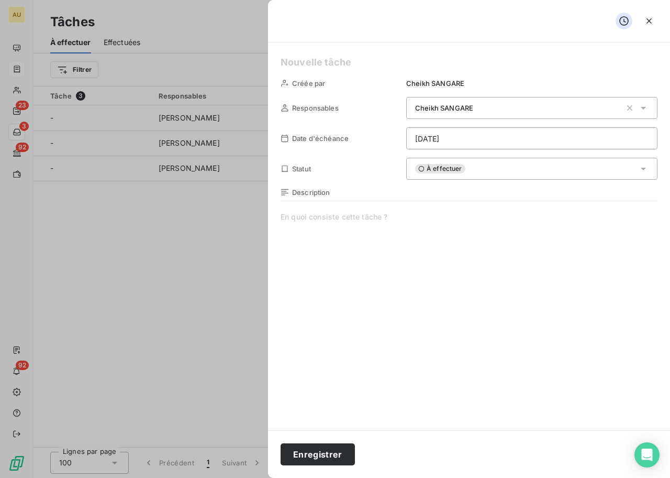
click at [330, 244] on span at bounding box center [469, 312] width 377 height 201
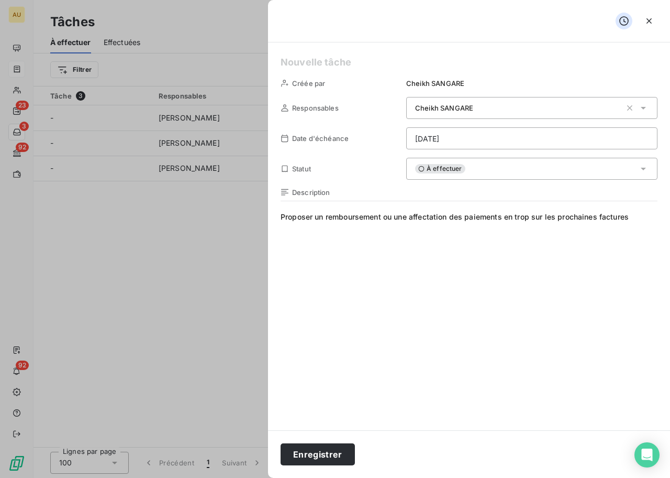
click at [455, 216] on span "Proposer un remboursement ou une affectation des paiements en trop sur les proc…" at bounding box center [469, 312] width 377 height 201
click at [501, 219] on span "Proposer un remboursement ou une affectation du paiements en trop sur les proch…" at bounding box center [469, 312] width 377 height 201
click at [497, 217] on span "Proposer un remboursement ou une affectation du paiements en trop sur les proch…" at bounding box center [469, 312] width 377 height 201
click at [279, 215] on div "Créée par Cheikh SANGARE Responsables Cheikh SANGARE Date d'échéance 06/10/2025…" at bounding box center [469, 236] width 402 height 388
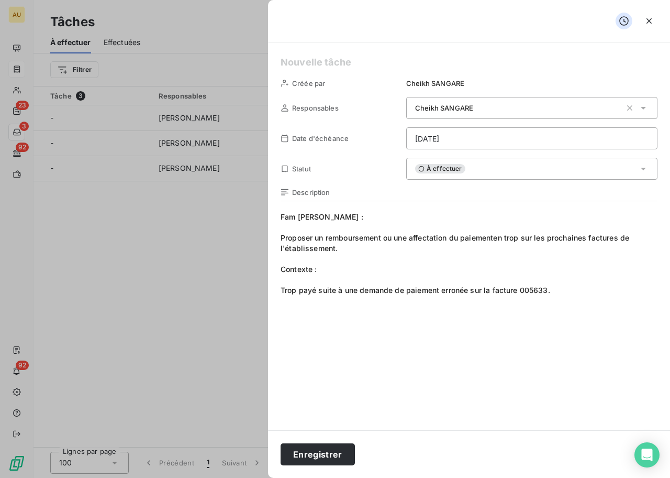
click at [490, 170] on div "À effectuer" at bounding box center [531, 169] width 251 height 22
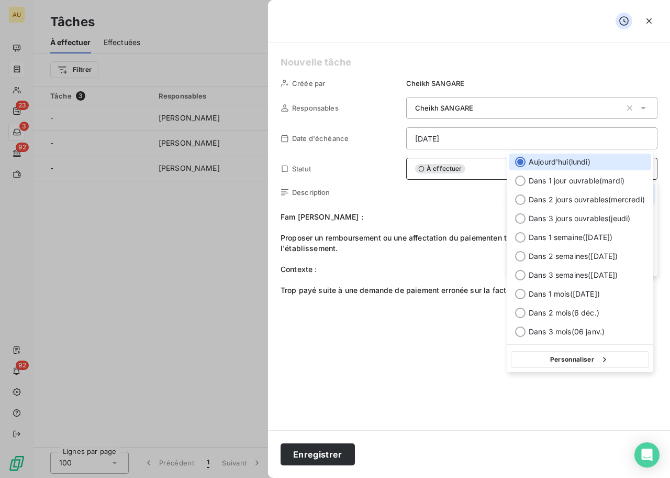
click at [484, 138] on html "AU 23 3 92 92 Tâches À effectuer Effectuées Créer une tâche Filtrer Tâche 3 Res…" at bounding box center [335, 239] width 670 height 478
click at [536, 235] on span "Dans 1 semaine ( 13 oct. )" at bounding box center [571, 237] width 84 height 10
type input "13/10/2025"
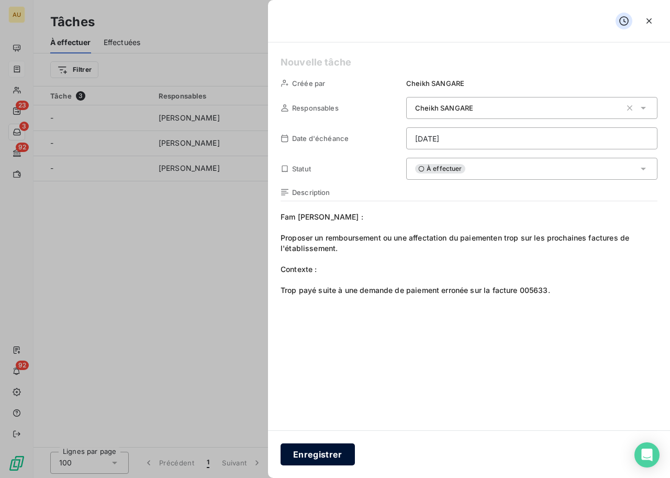
click at [321, 450] on button "Enregistrer" at bounding box center [318, 454] width 74 height 22
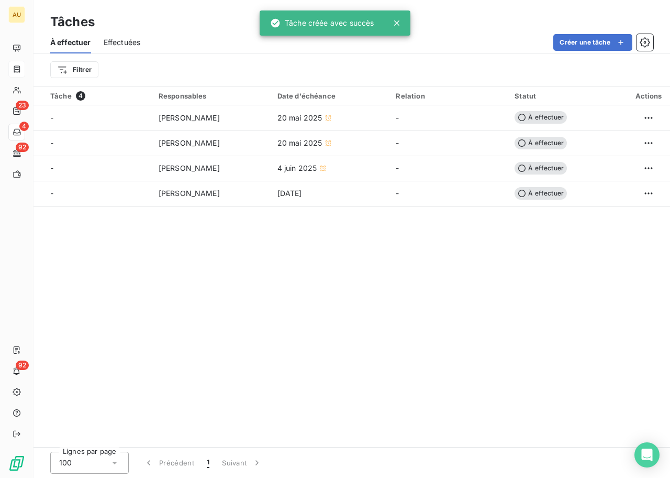
click at [137, 247] on div "Tâche 4 Responsables Date d'échéance Relation Statut Actions - Cheikh SANGARE 2…" at bounding box center [352, 266] width 637 height 360
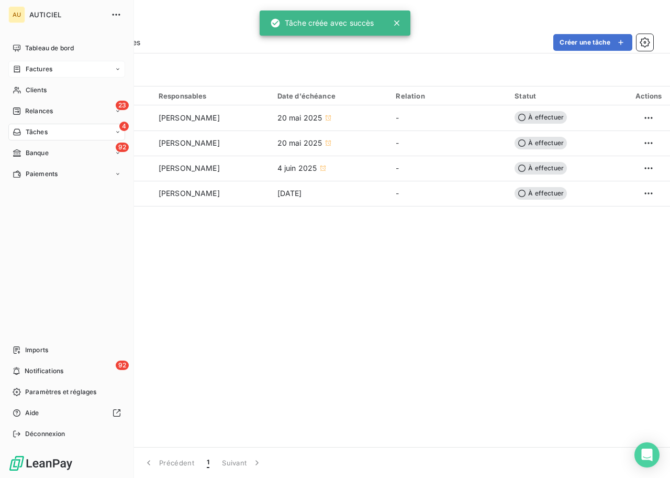
click at [44, 67] on span "Factures" at bounding box center [39, 68] width 27 height 9
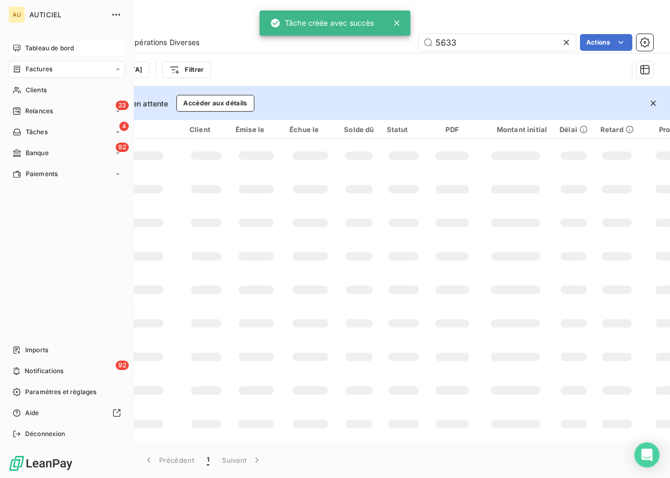
click at [54, 46] on span "Tableau de bord" at bounding box center [49, 47] width 49 height 9
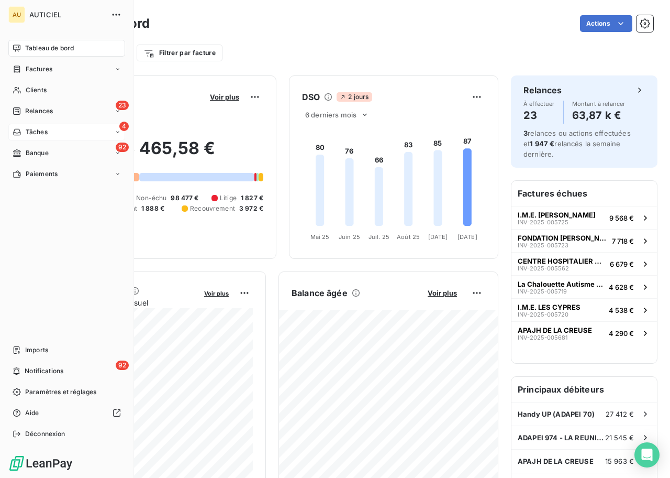
click at [64, 133] on div "4 Tâches" at bounding box center [66, 132] width 117 height 17
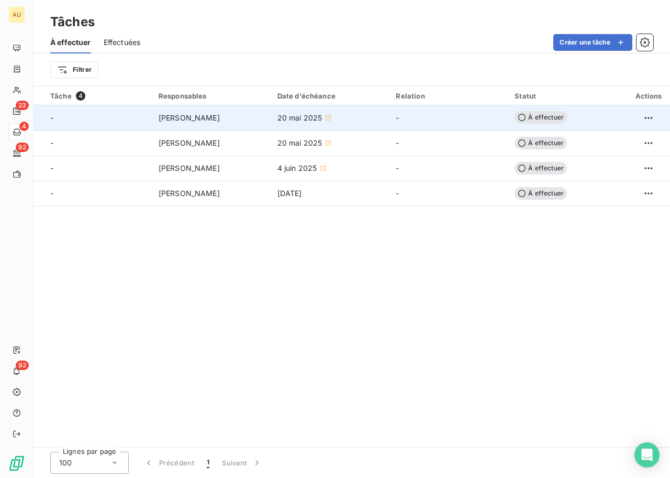
click at [227, 113] on div "Cheikh SANGARE" at bounding box center [212, 118] width 106 height 10
type input "20/05/2025"
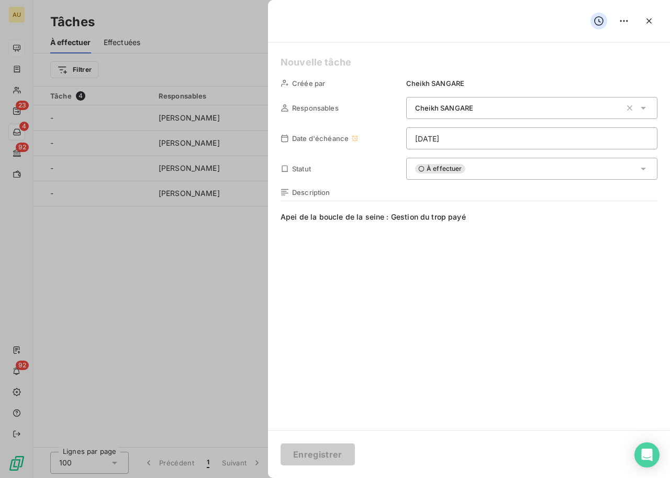
click at [181, 253] on div at bounding box center [335, 239] width 670 height 478
click at [648, 18] on icon "button" at bounding box center [649, 21] width 10 height 10
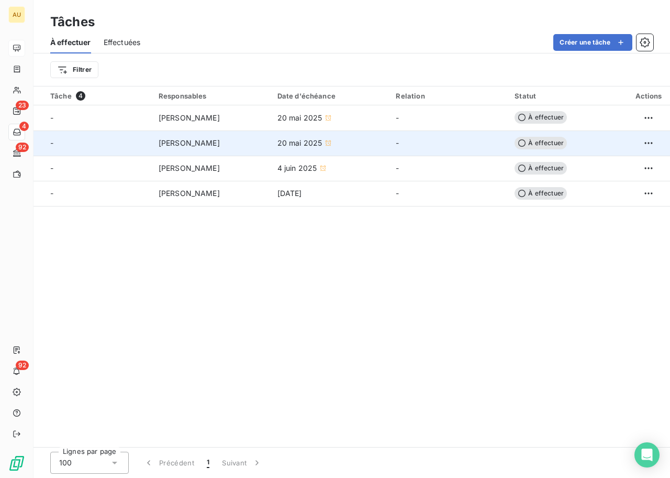
click at [92, 139] on div "-" at bounding box center [98, 143] width 96 height 10
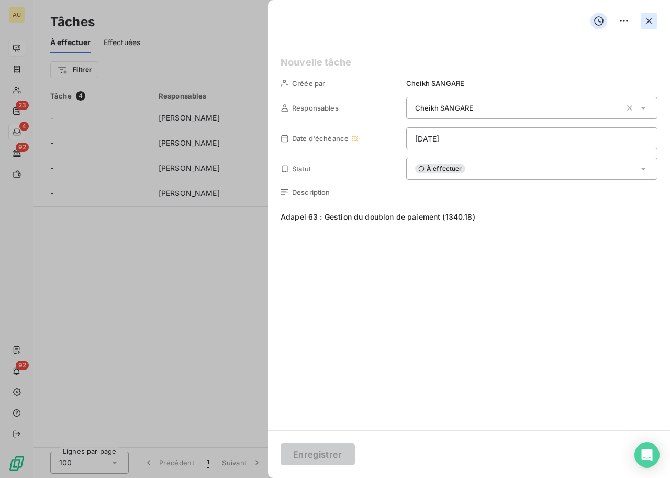
click at [651, 18] on icon "button" at bounding box center [649, 20] width 5 height 5
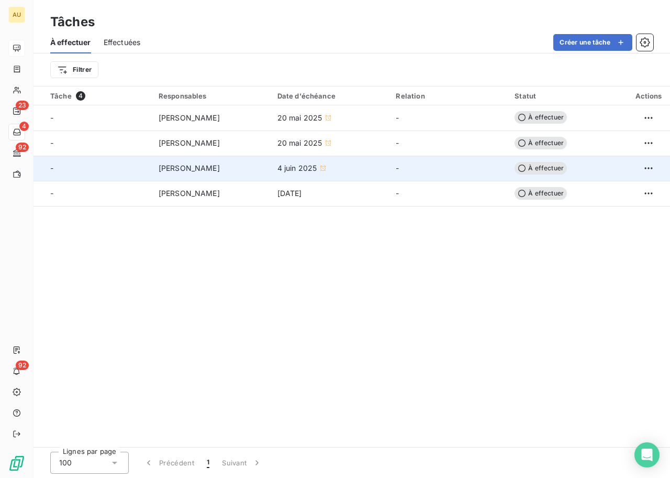
click at [156, 165] on td "Cheikh SANGARE" at bounding box center [211, 168] width 119 height 25
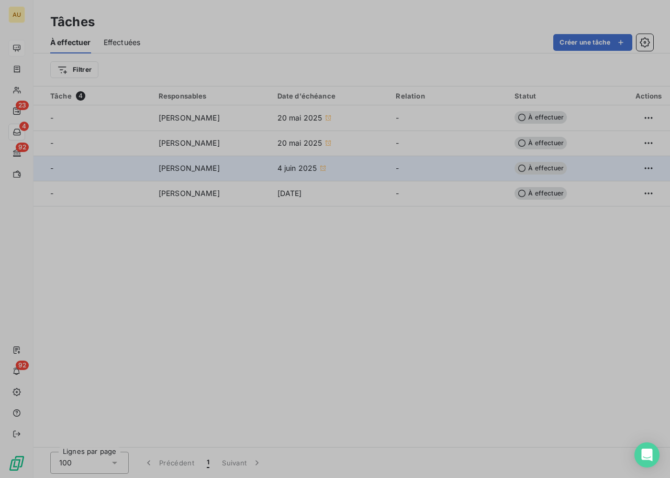
type input "04/06/2025"
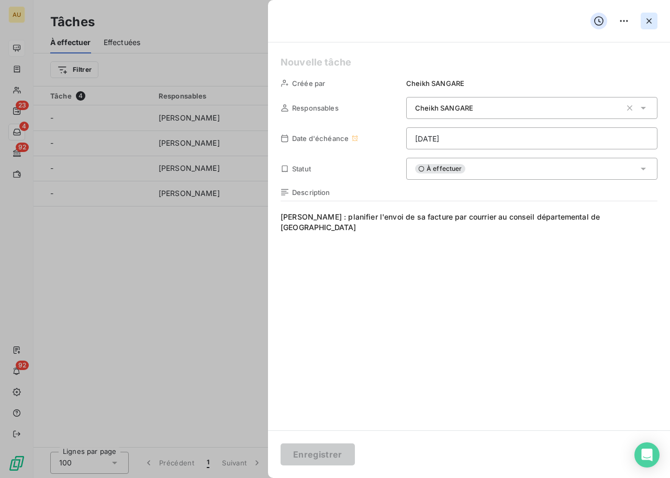
click at [654, 20] on icon "button" at bounding box center [649, 21] width 10 height 10
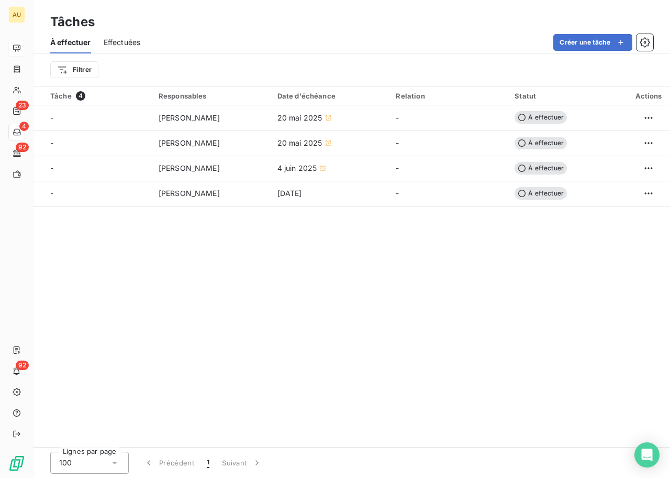
click at [211, 262] on div "Tâche 4 Responsables Date d'échéance Relation Statut Actions - Cheikh SANGARE 2…" at bounding box center [352, 266] width 637 height 360
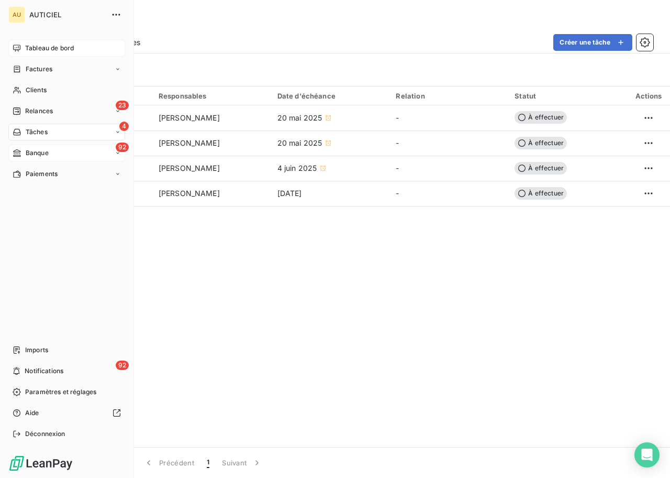
click at [68, 148] on div "92 Banque" at bounding box center [66, 153] width 117 height 17
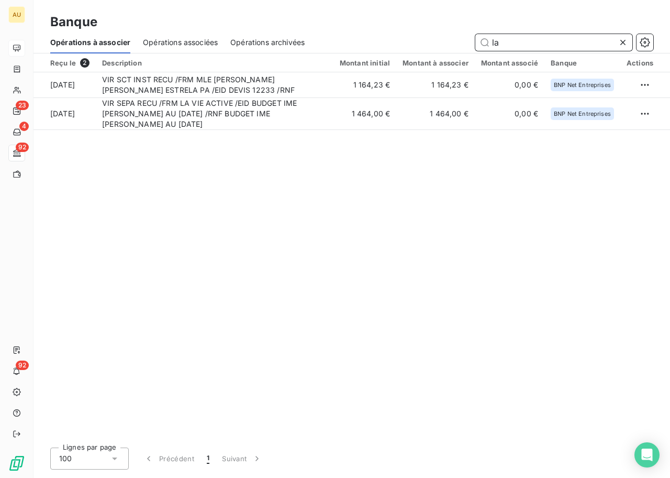
type input "l"
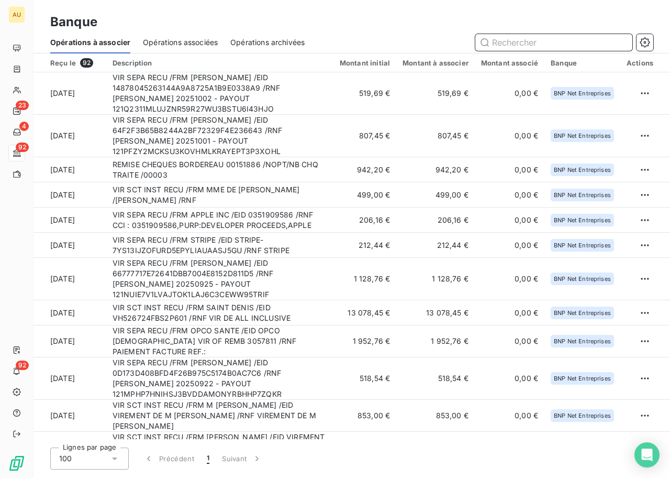
click at [186, 39] on span "Opérations associées" at bounding box center [180, 42] width 75 height 10
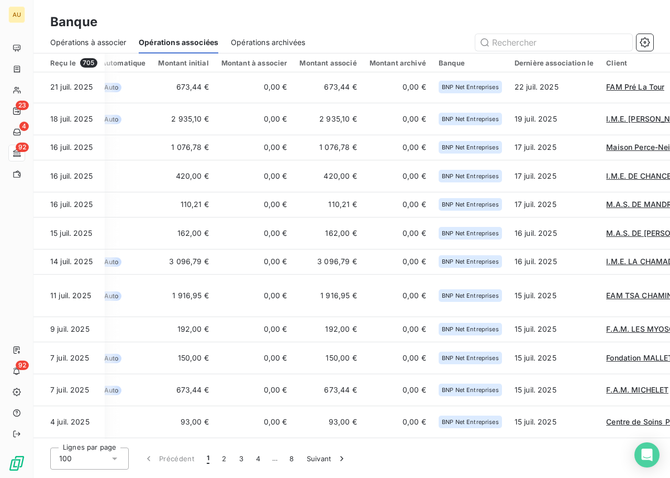
scroll to position [2475, 0]
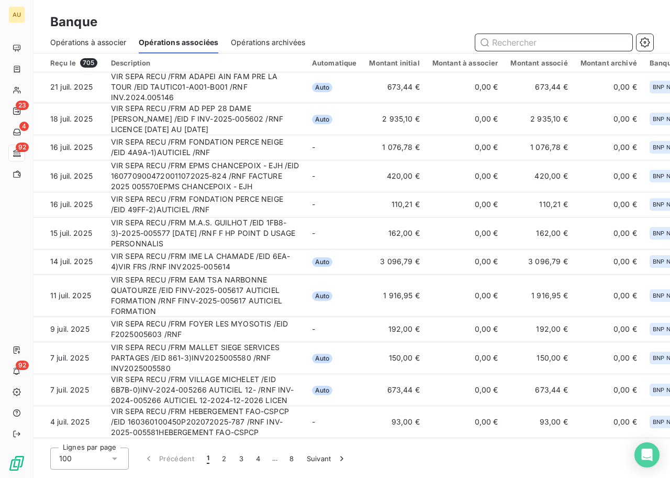
click at [102, 39] on span "Opérations à associer" at bounding box center [88, 42] width 76 height 10
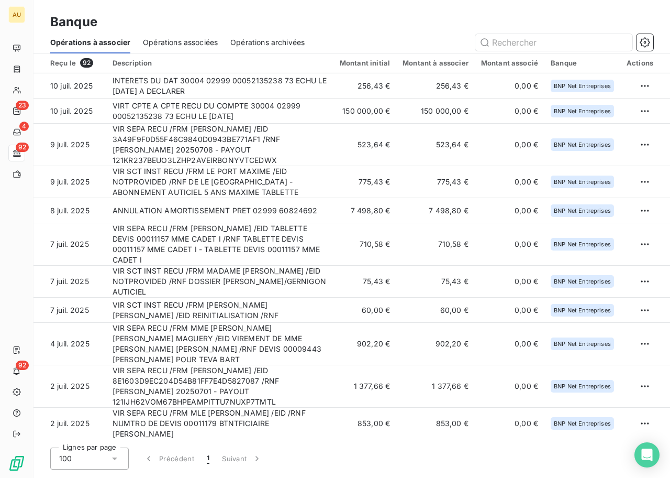
scroll to position [1247, 0]
